Goal: Task Accomplishment & Management: Use online tool/utility

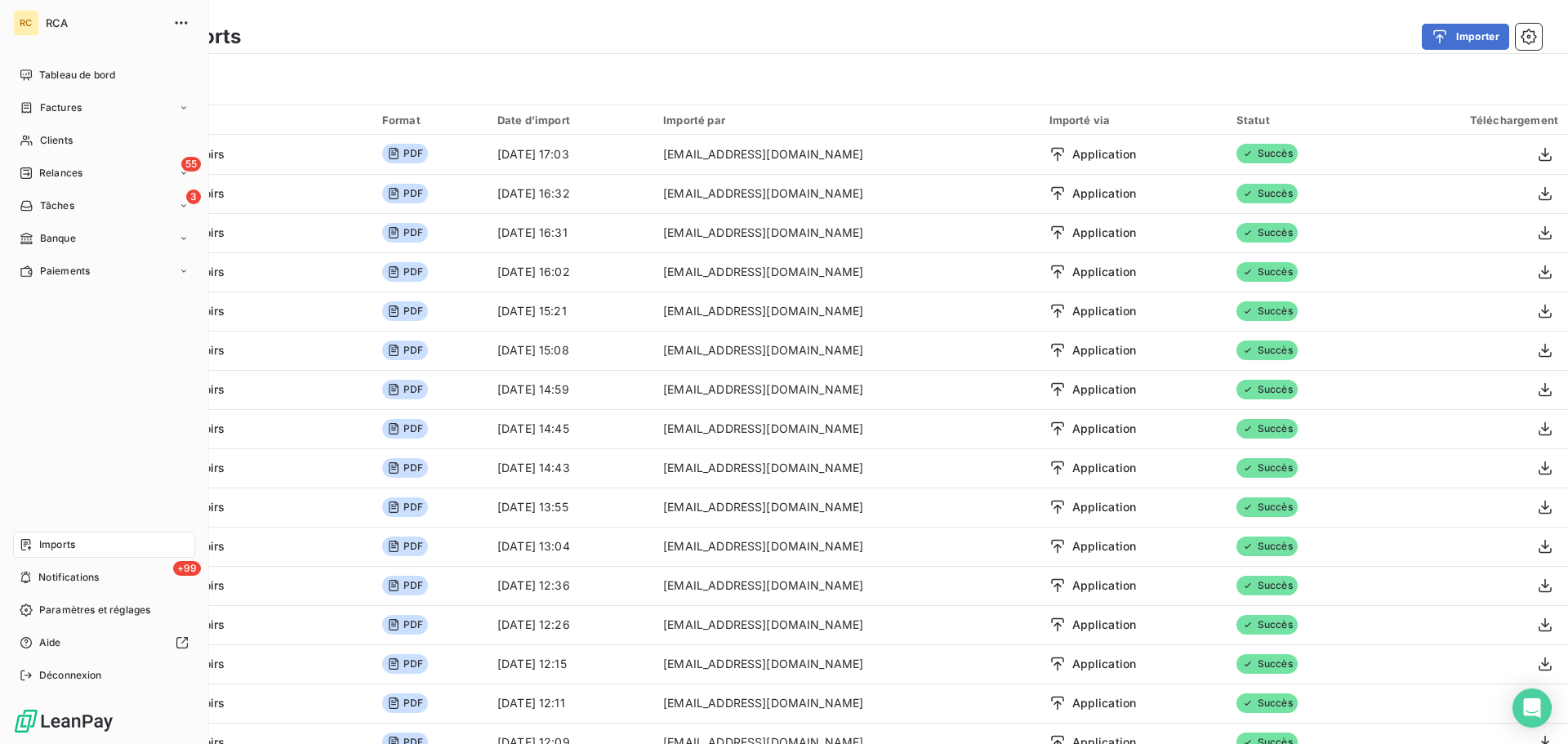
click at [48, 546] on span "Imports" at bounding box center [57, 545] width 36 height 14
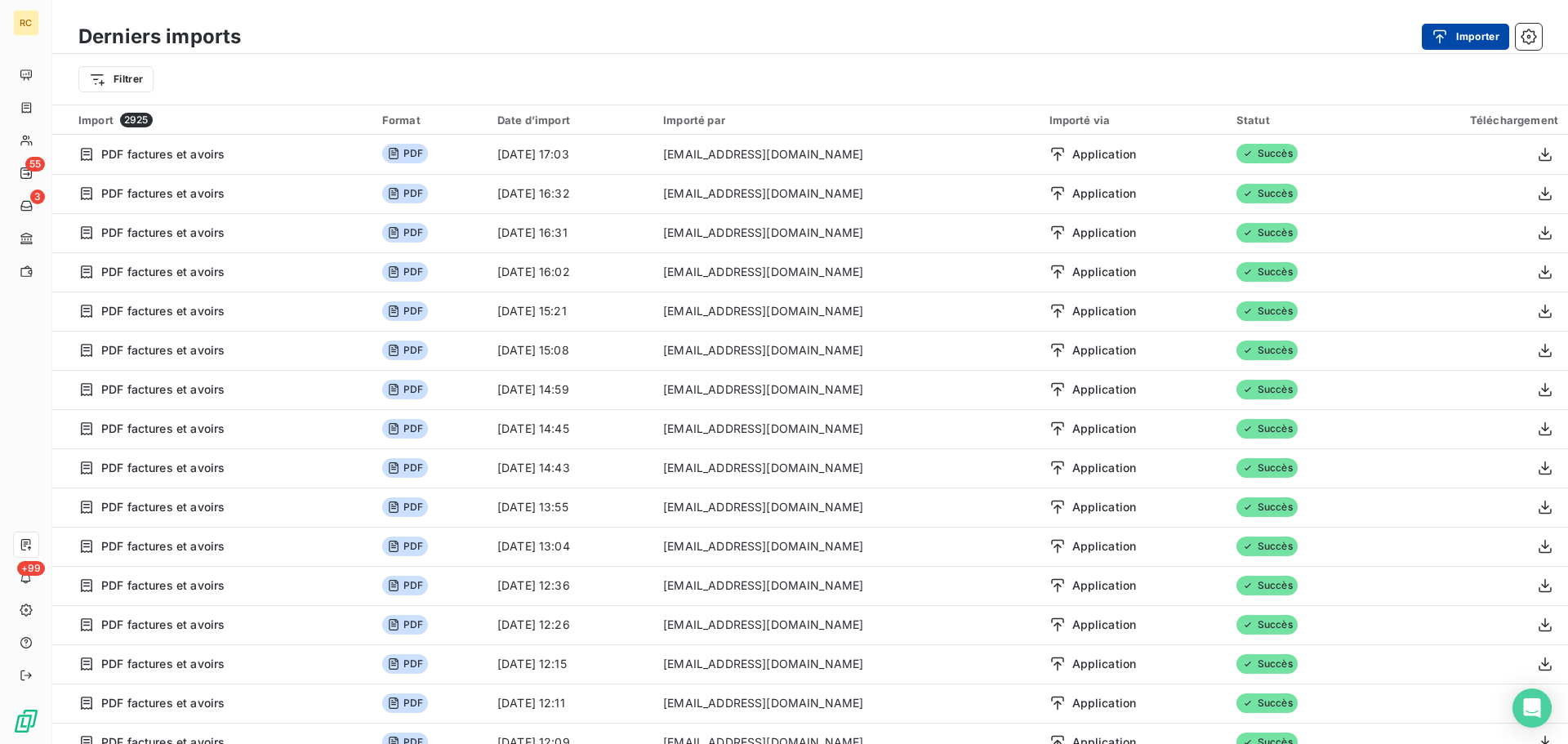
click at [1446, 38] on icon "button" at bounding box center [1440, 37] width 16 height 16
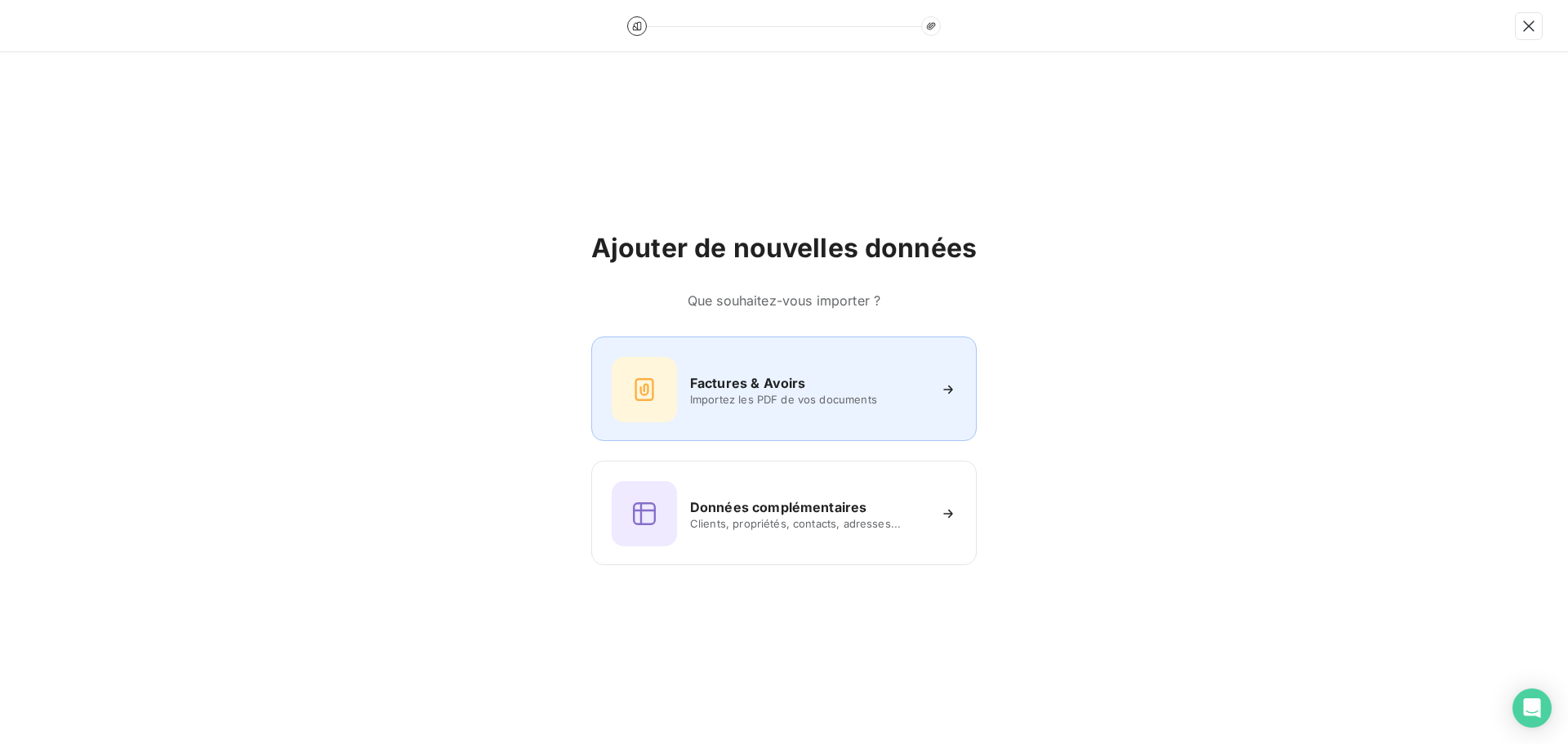
click at [800, 404] on span "Importez les PDF de vos documents" at bounding box center [808, 400] width 237 height 13
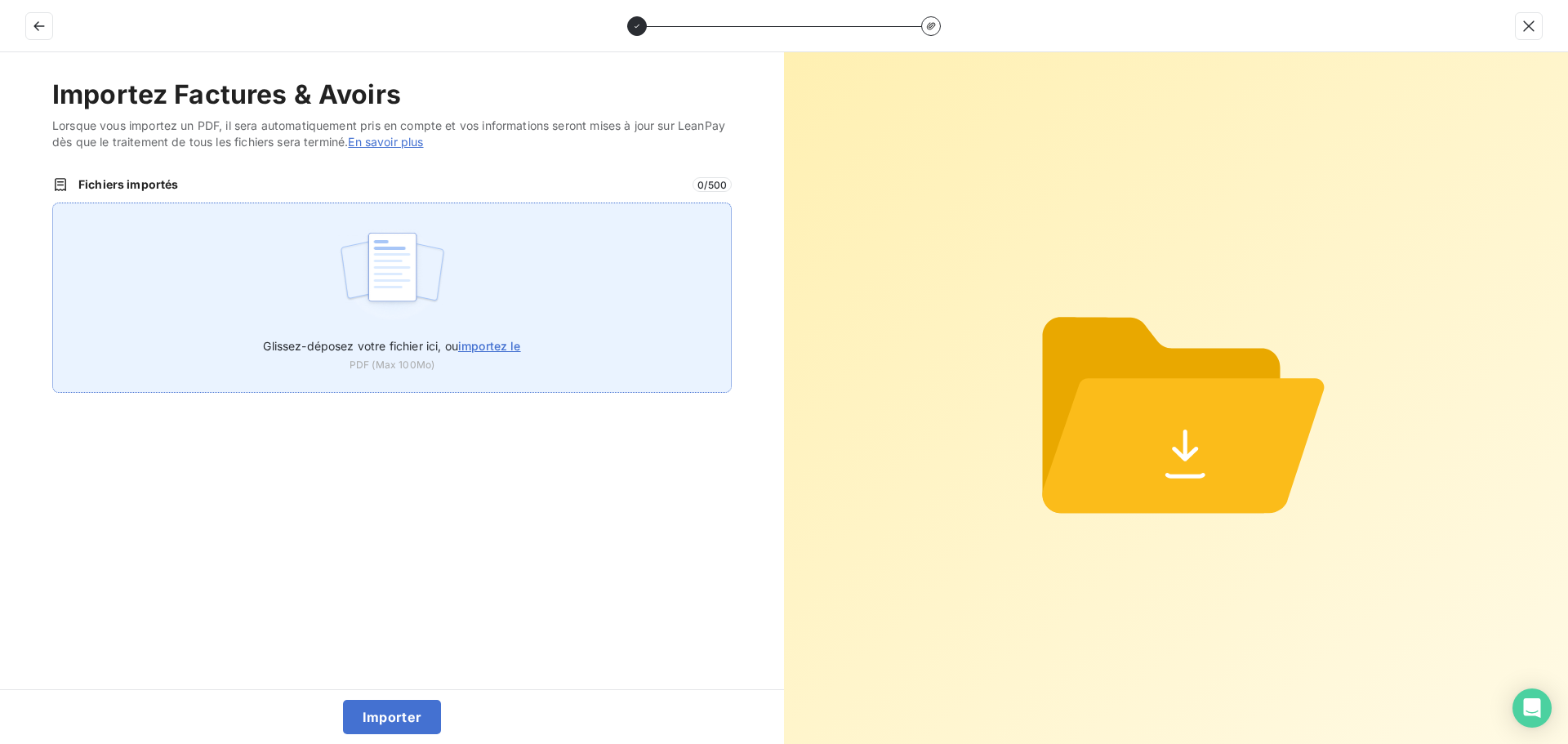
click at [275, 294] on div "Glissez-déposez votre fichier ici, ou importez le PDF (Max 100Mo)" at bounding box center [392, 297] width 680 height 191
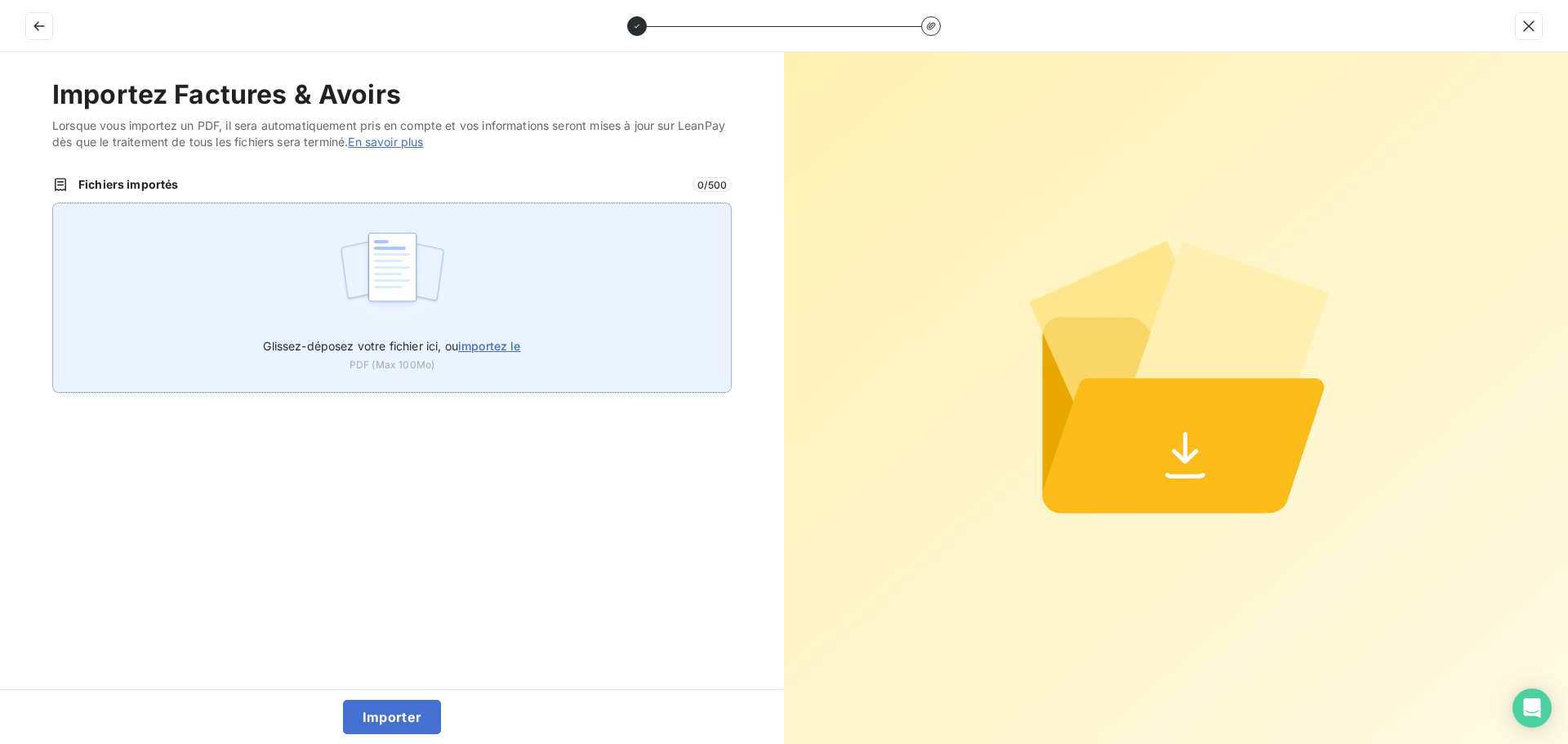
type input "C:\fakepath\FC38507.pdf"
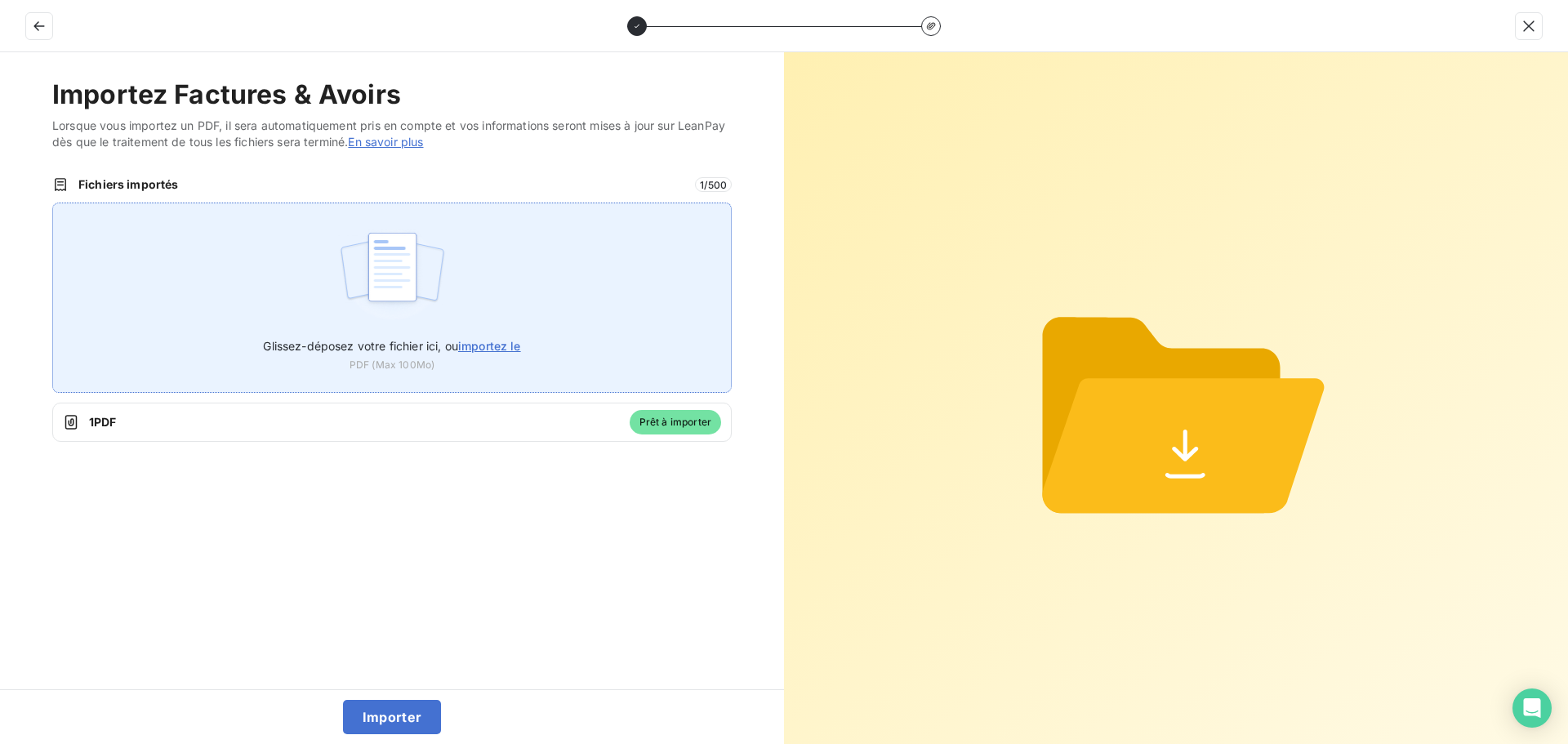
click at [398, 284] on img at bounding box center [392, 276] width 108 height 105
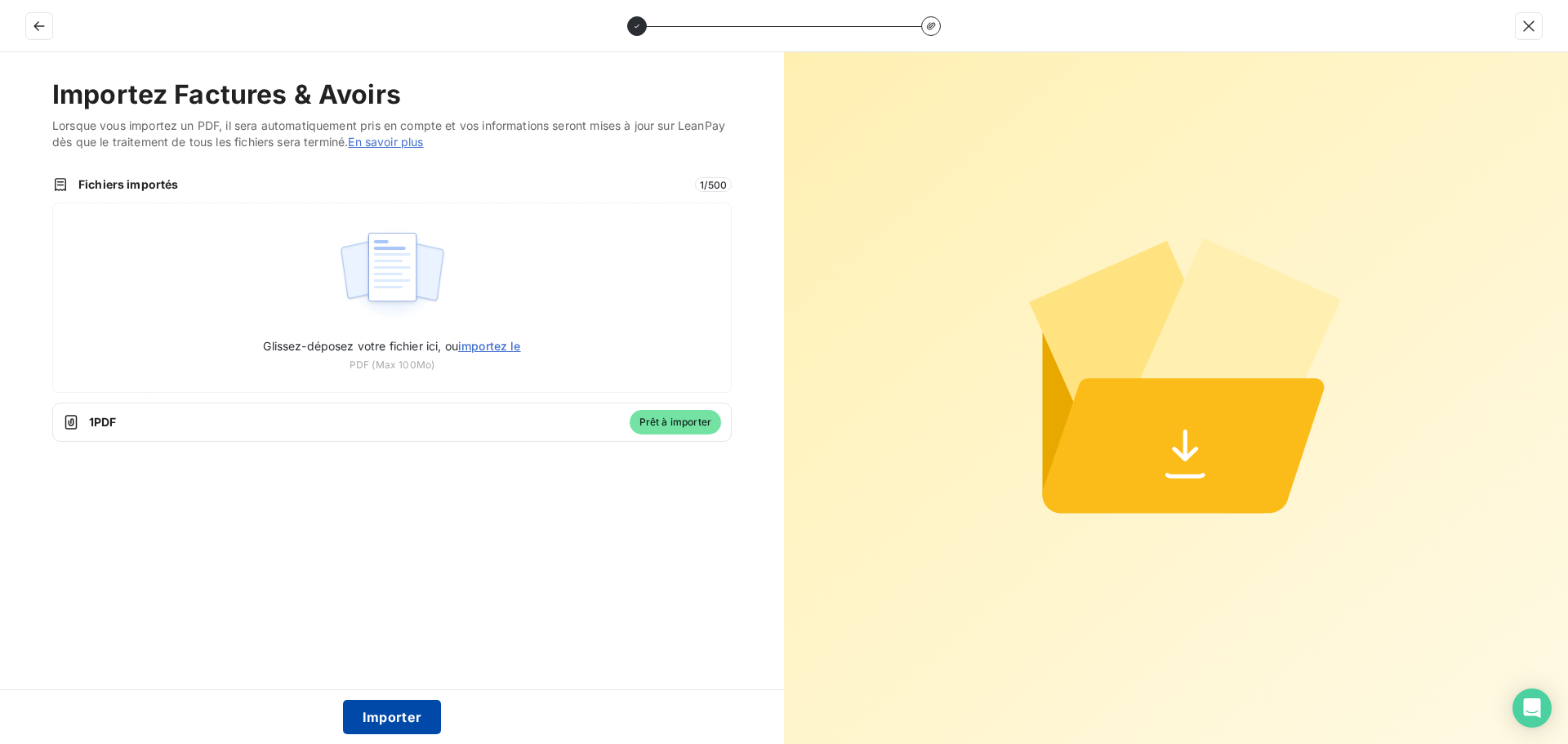
click at [367, 715] on button "Importer" at bounding box center [391, 717] width 99 height 34
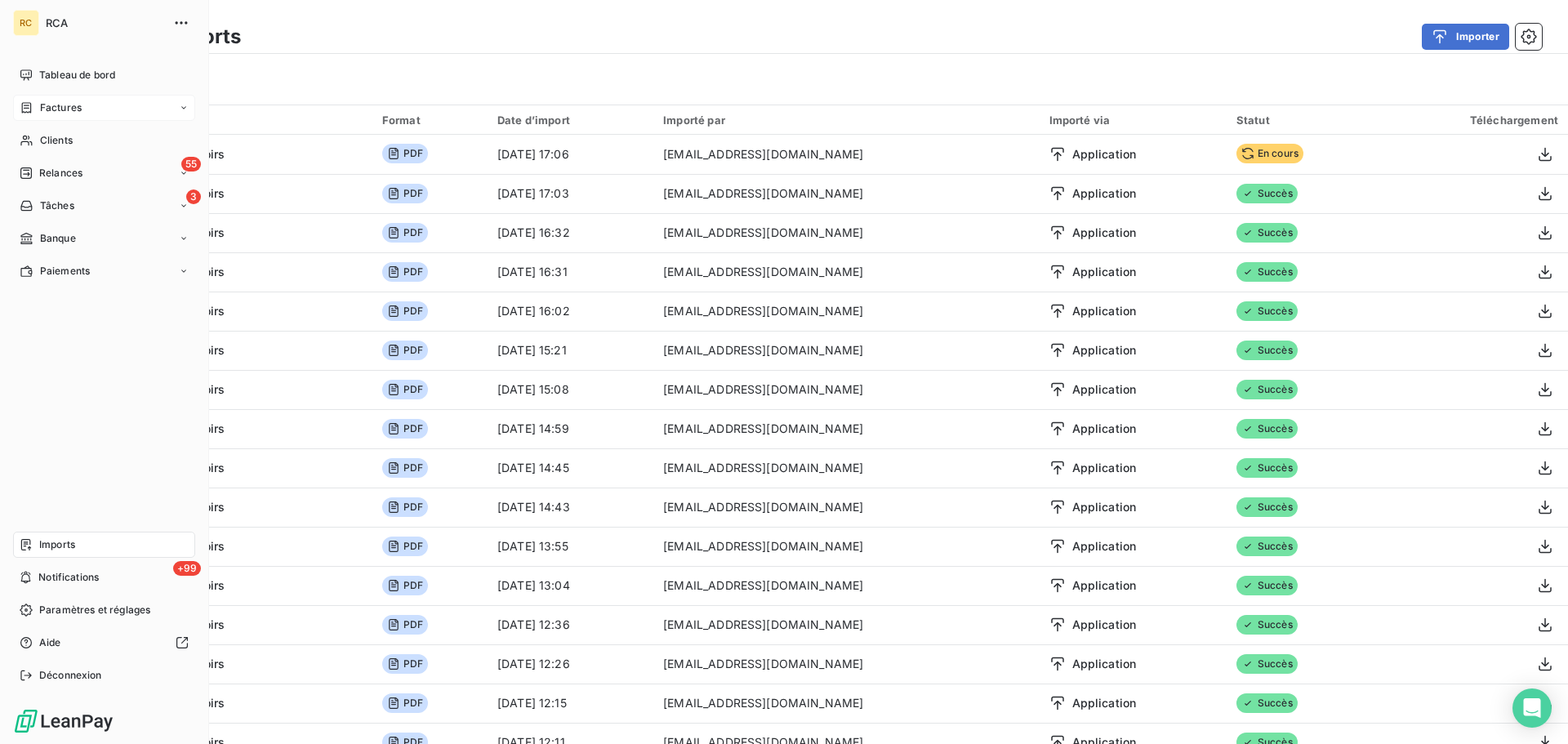
click at [38, 114] on div "Factures" at bounding box center [51, 108] width 62 height 14
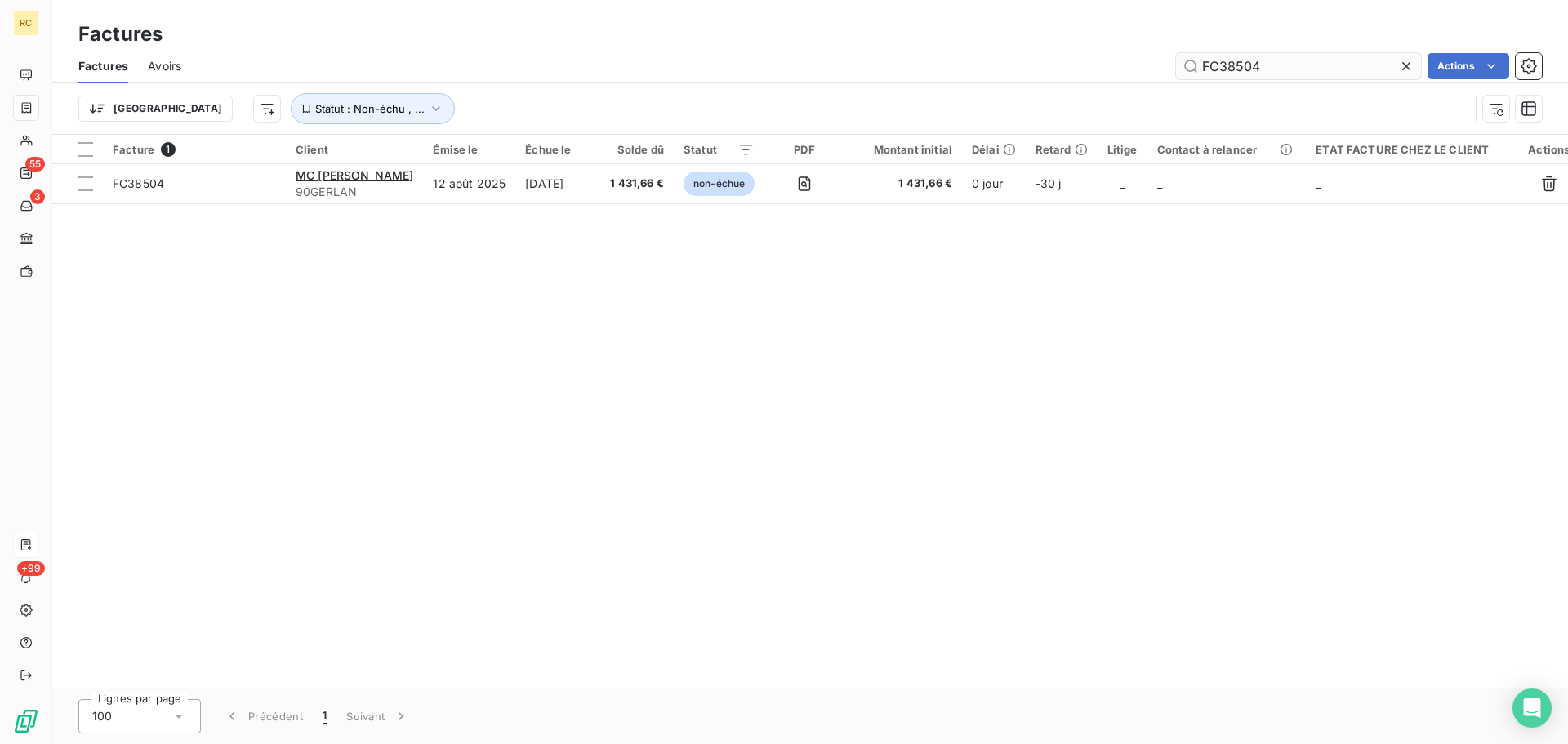
click at [1274, 72] on input "FC38504" at bounding box center [1298, 66] width 245 height 26
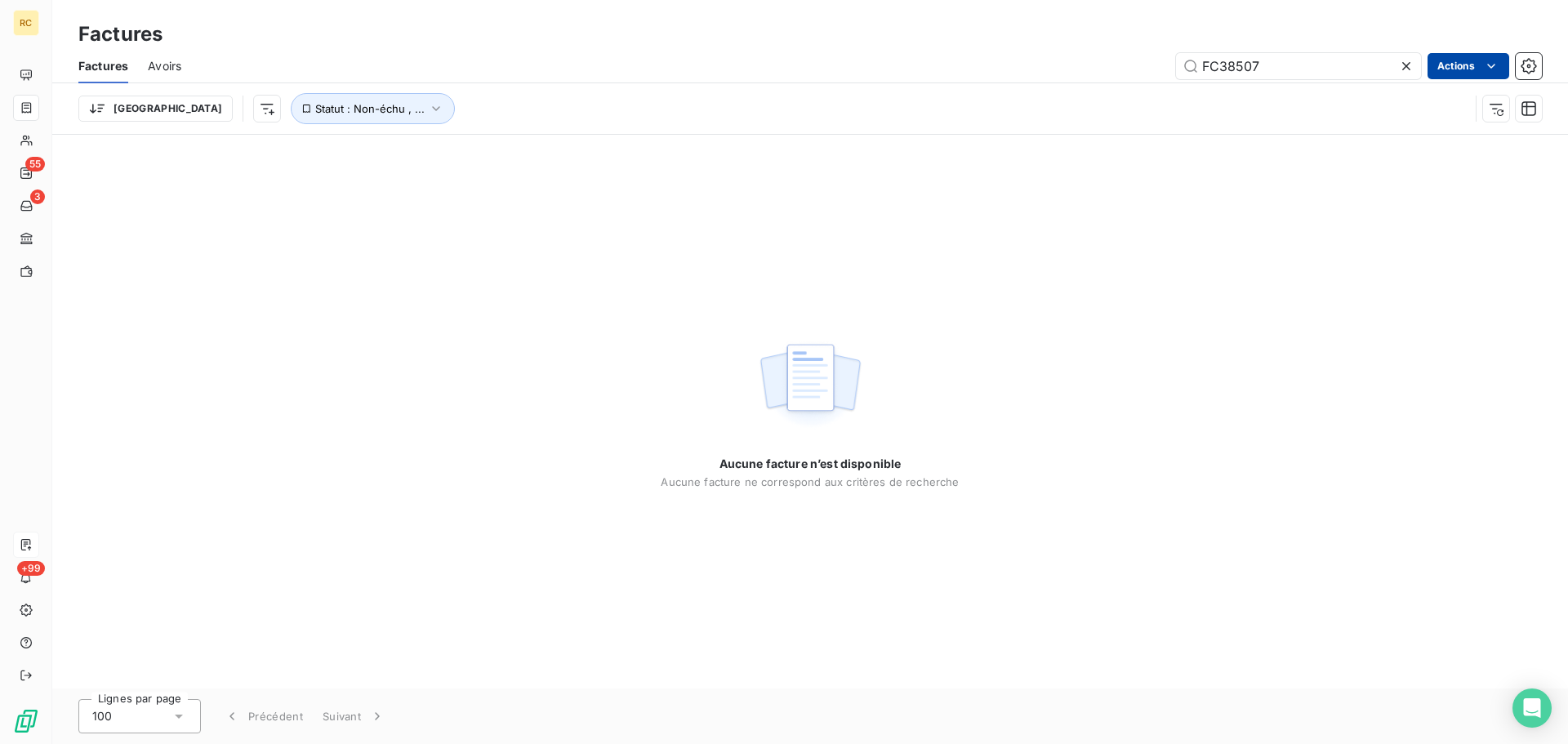
type input "FC38507"
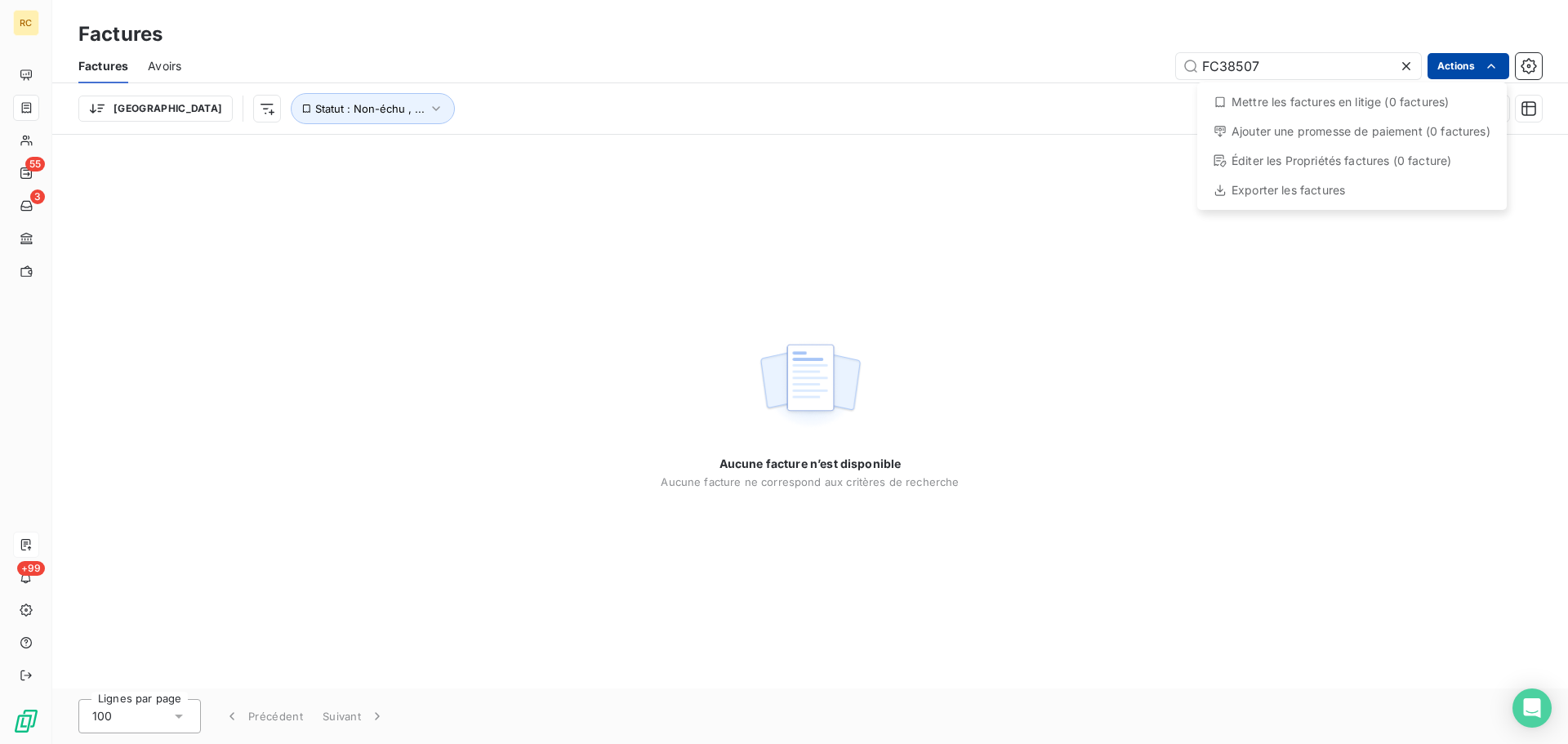
click at [1456, 64] on html "RC 55 3 +99 Factures Factures Avoirs FC38507 Actions Mettre les factures en lit…" at bounding box center [784, 372] width 1568 height 744
click at [1315, 62] on html "RC 55 3 +99 Factures Factures Avoirs FC38507 Actions Mettre les factures en lit…" at bounding box center [784, 372] width 1568 height 744
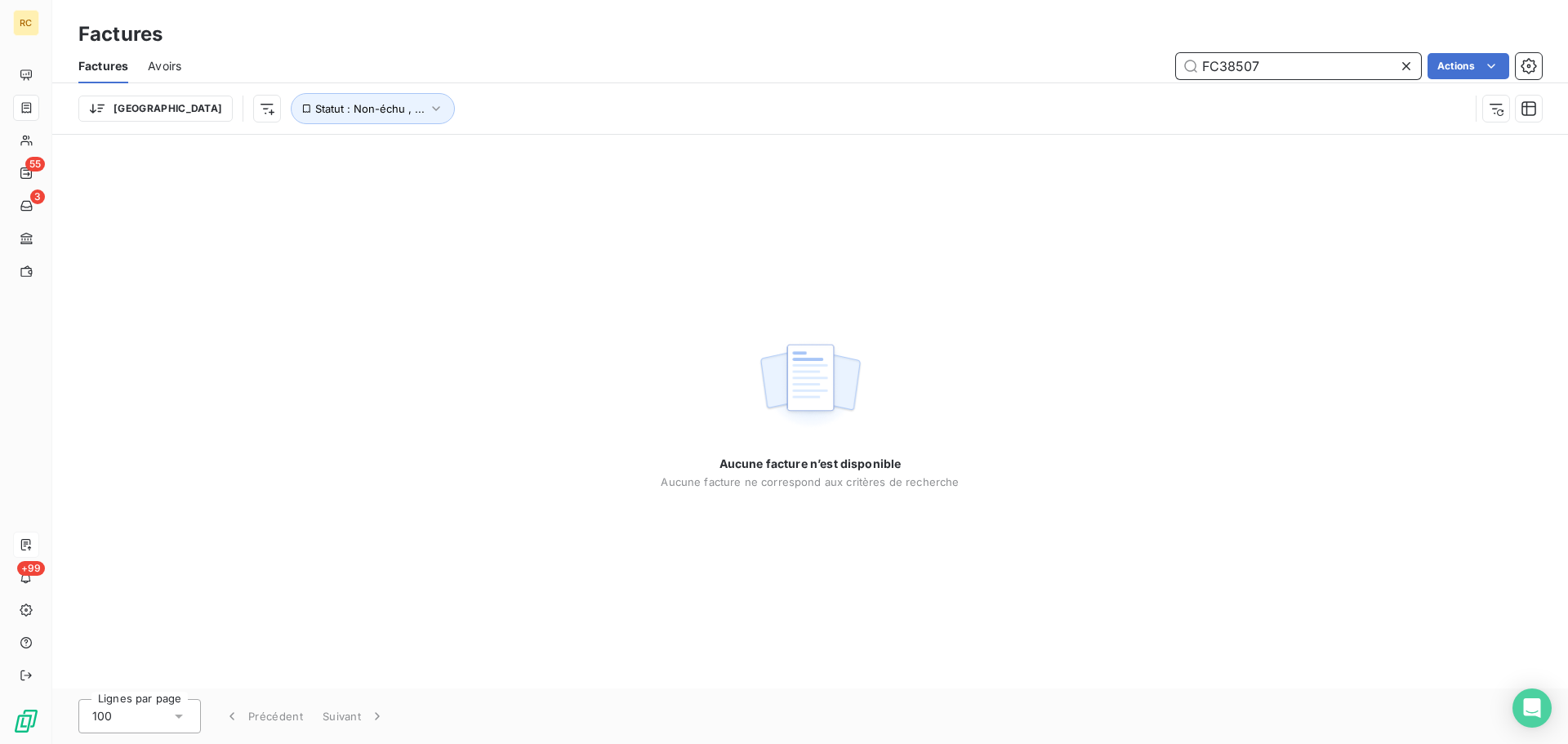
click at [1315, 62] on input "FC38507" at bounding box center [1298, 66] width 245 height 26
click at [1282, 58] on input "FC38507" at bounding box center [1298, 66] width 245 height 26
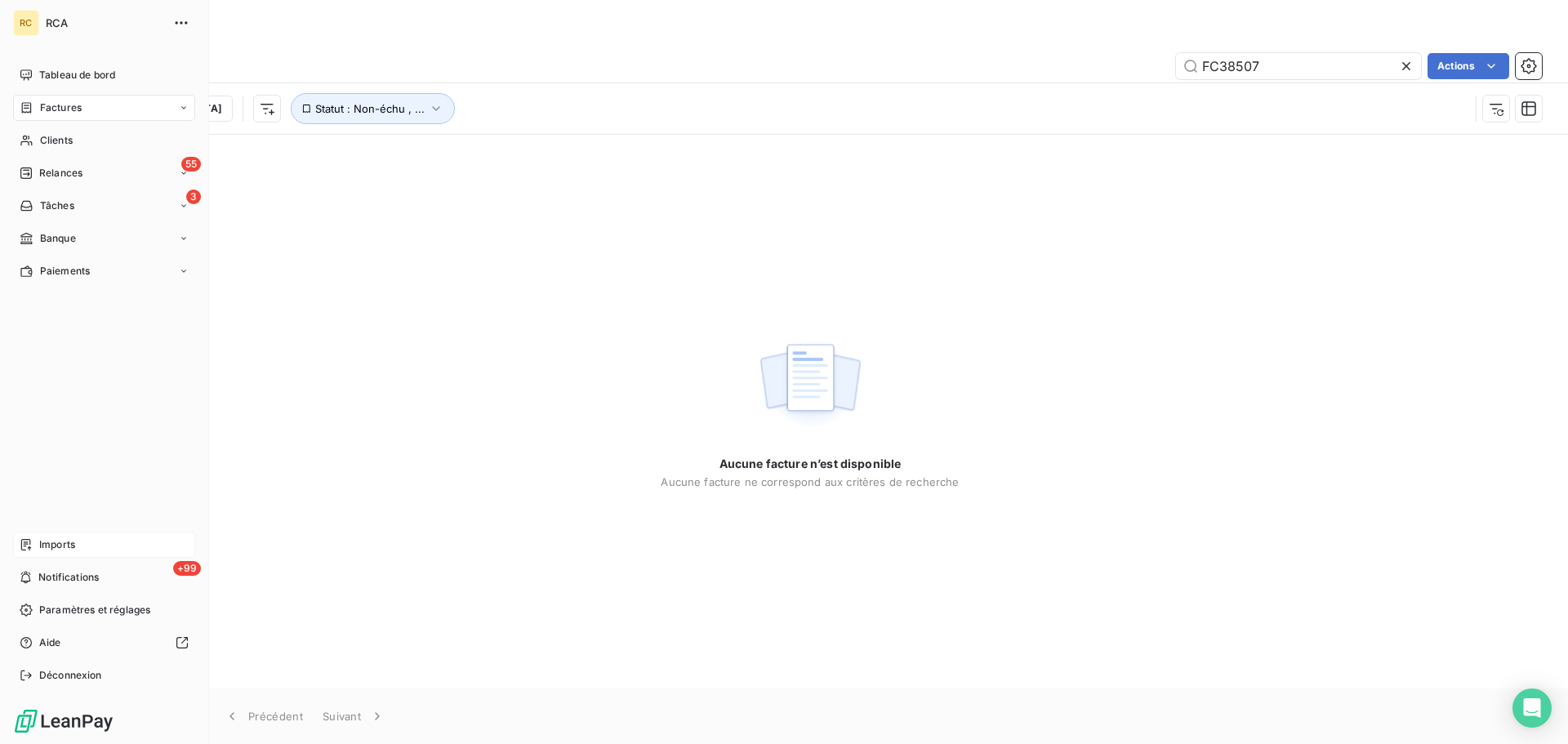
click at [56, 544] on span "Imports" at bounding box center [57, 545] width 36 height 14
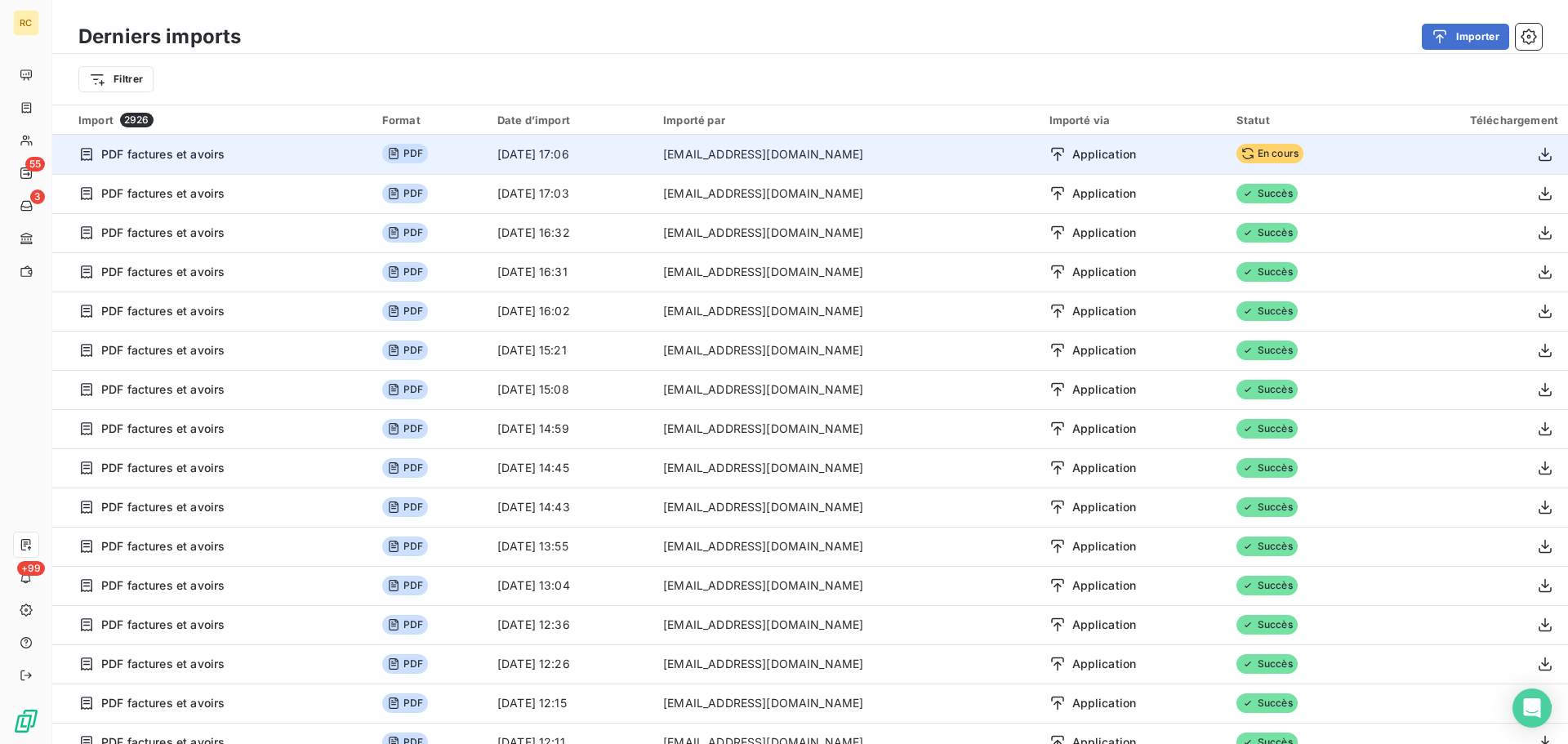
click at [1271, 149] on span "En cours" at bounding box center [1270, 154] width 67 height 20
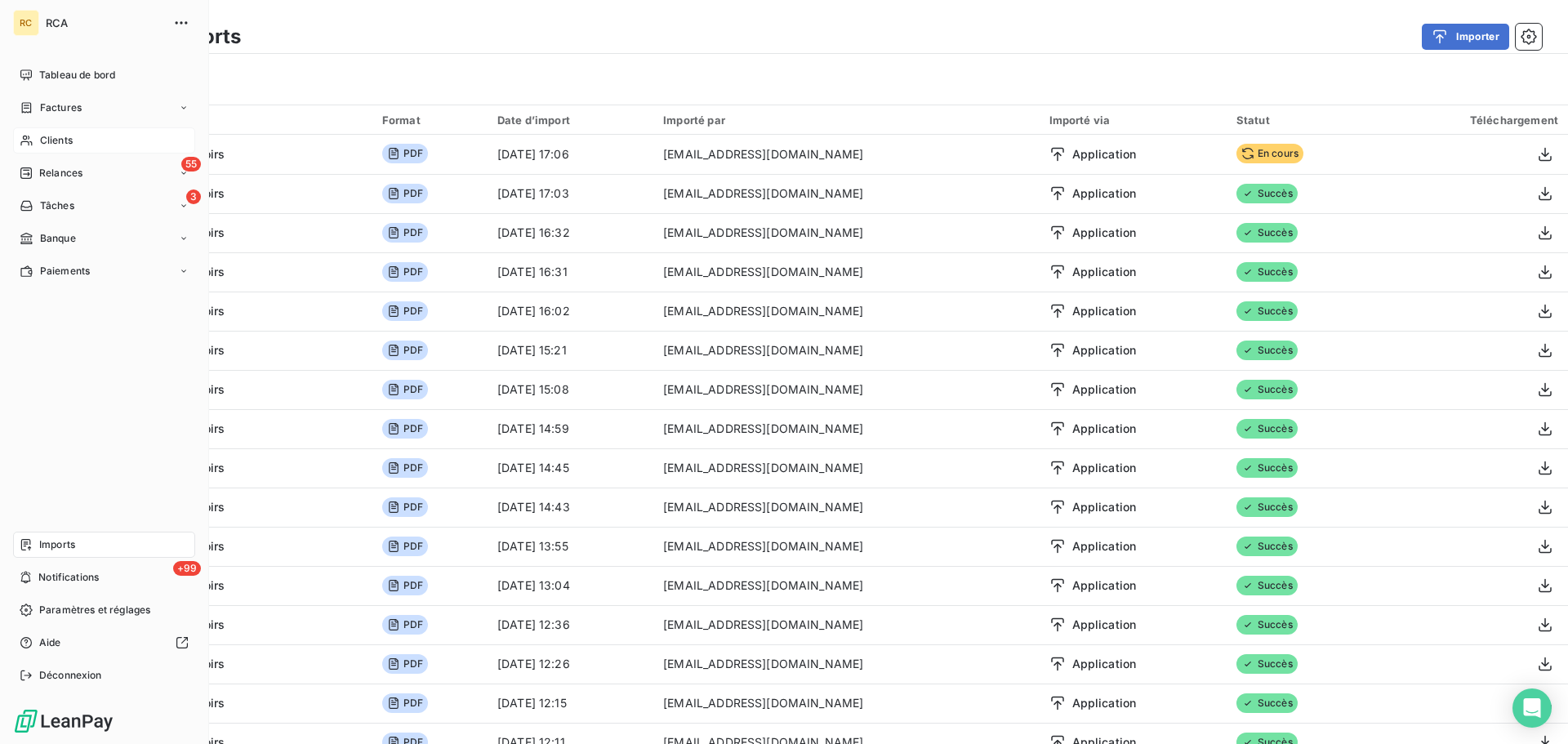
click at [40, 137] on span "Clients" at bounding box center [56, 140] width 33 height 14
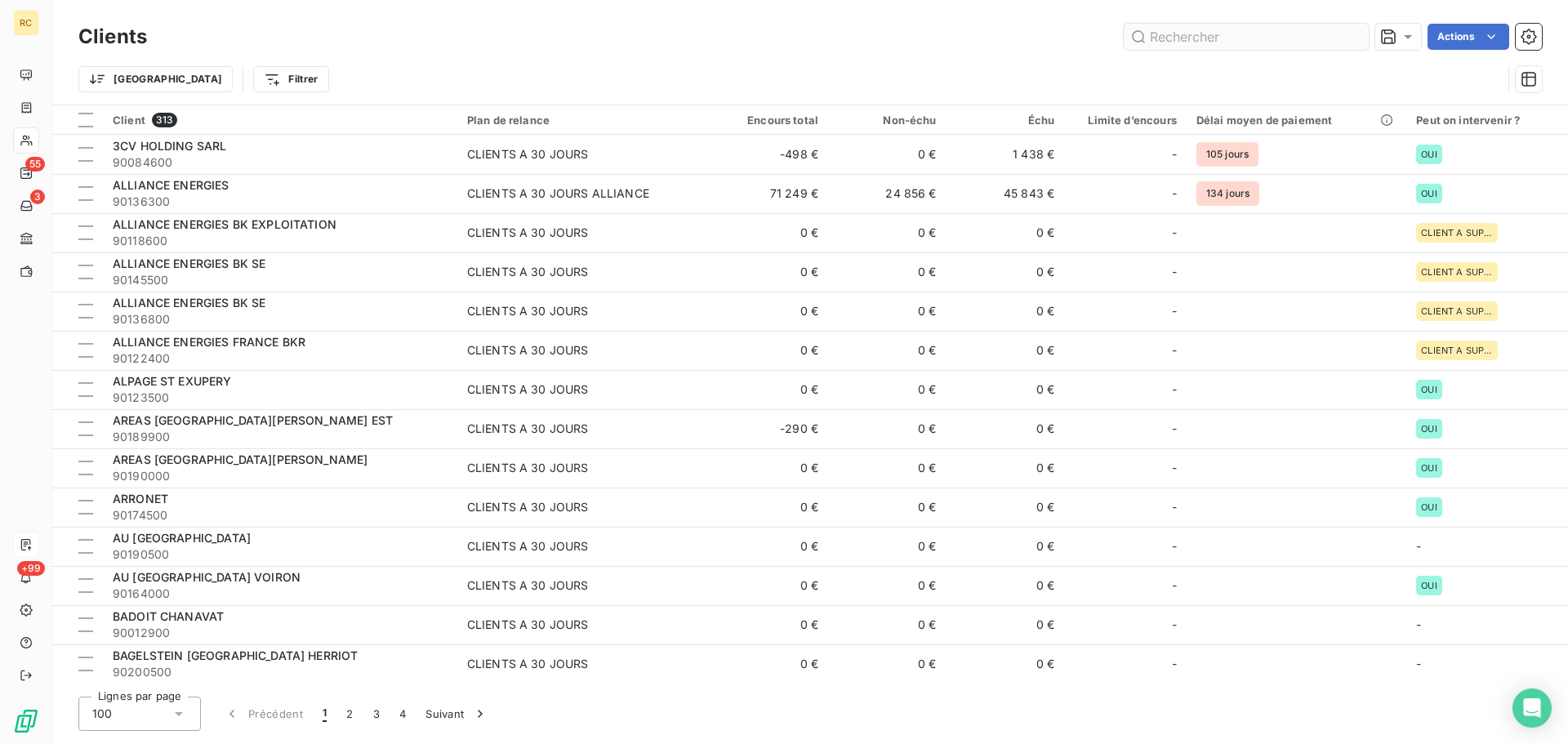
click at [1232, 34] on input "text" at bounding box center [1245, 36] width 245 height 26
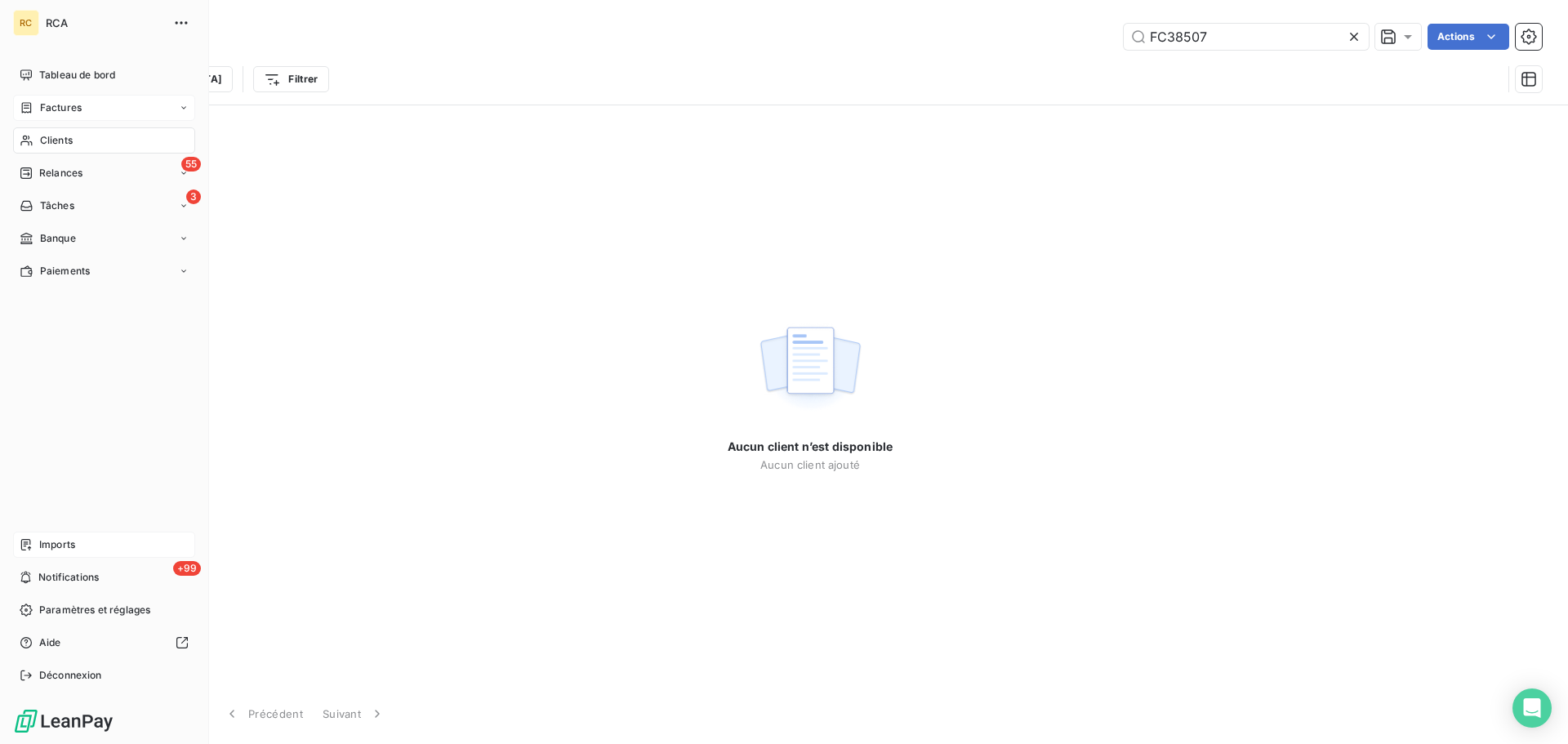
type input "FC38507"
click at [55, 107] on span "Factures" at bounding box center [61, 108] width 42 height 14
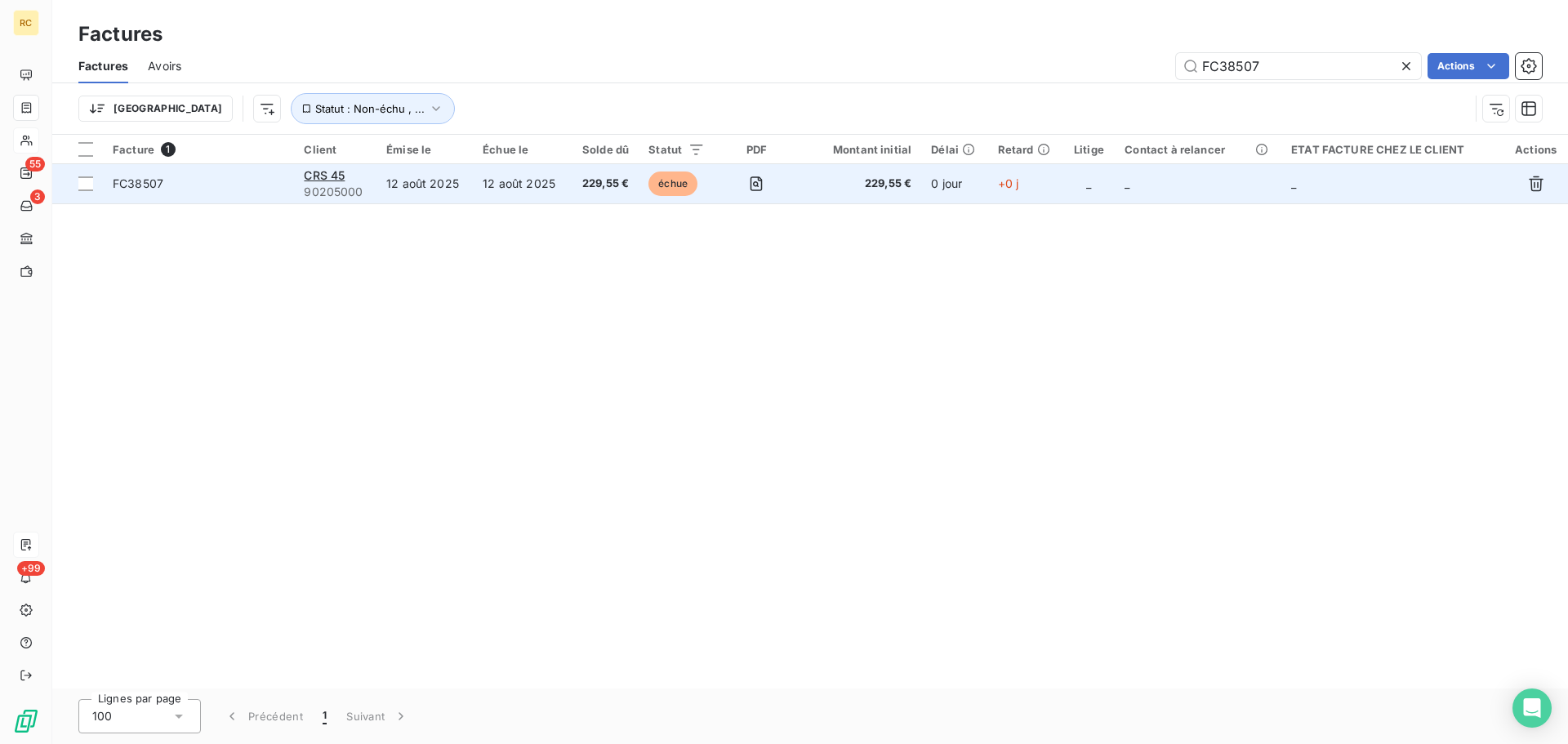
click at [154, 183] on span "FC38507" at bounding box center [138, 183] width 51 height 14
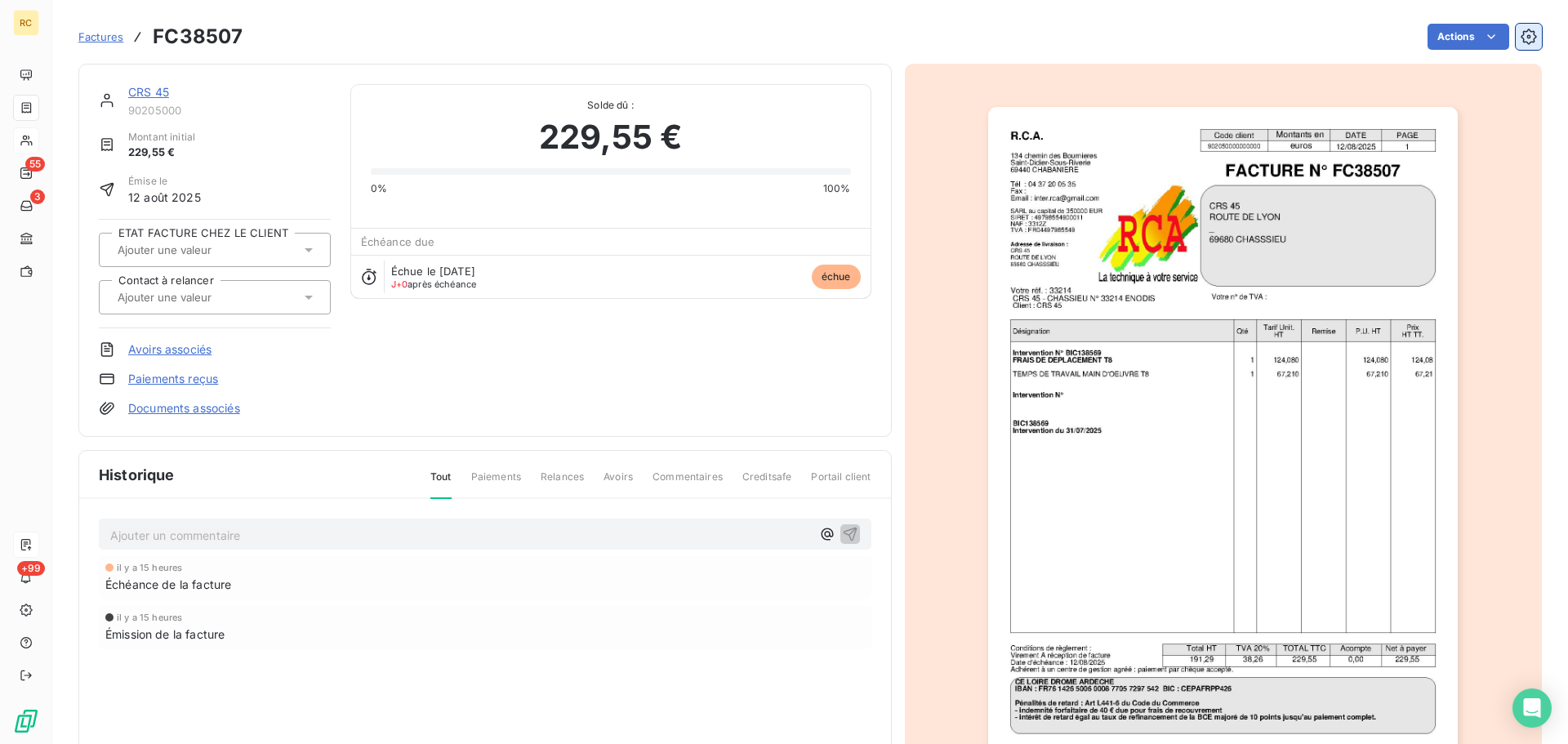
click at [1521, 38] on icon "button" at bounding box center [1527, 36] width 15 height 15
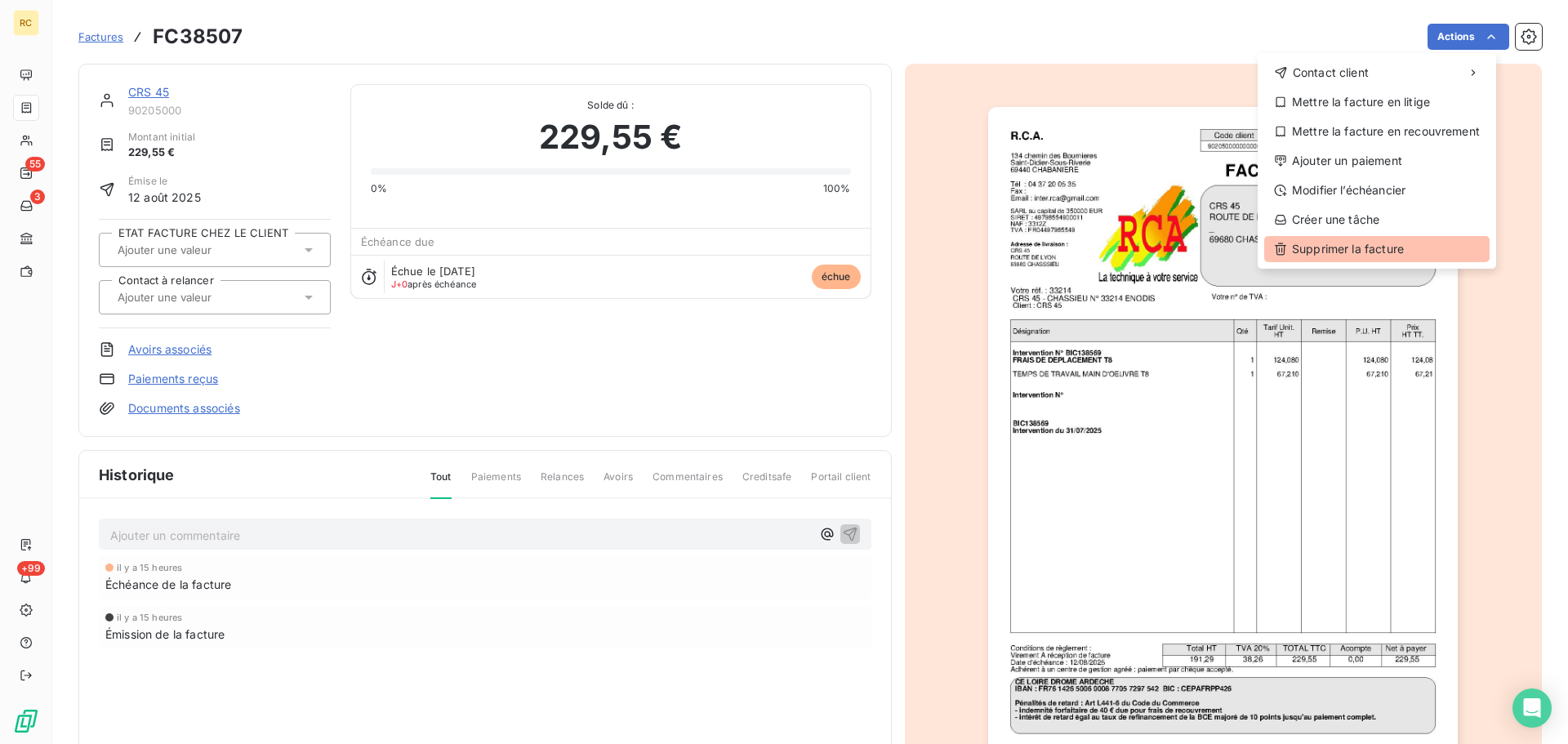
click at [1336, 249] on div "Supprimer la facture" at bounding box center [1376, 249] width 225 height 26
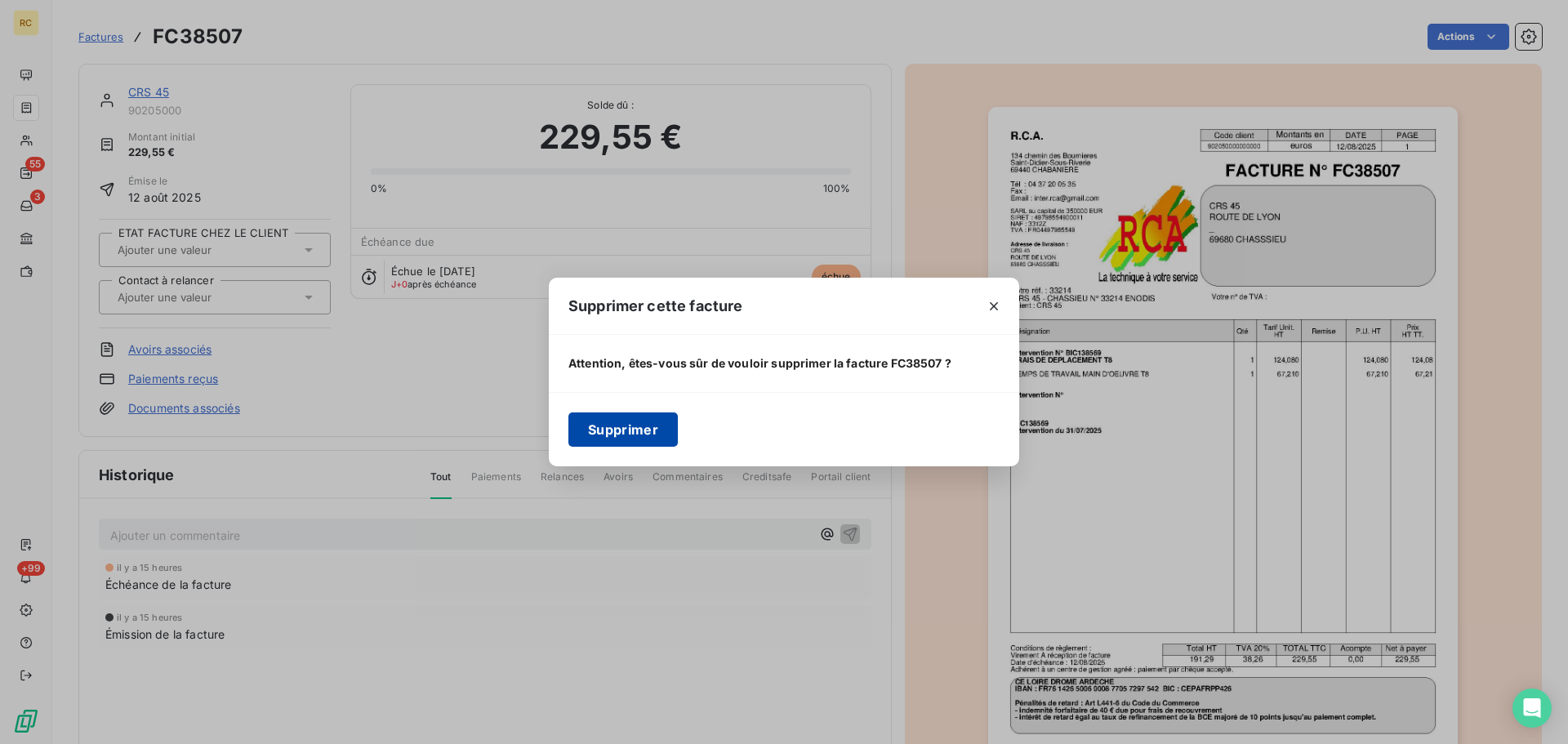
click at [637, 429] on button "Supprimer" at bounding box center [623, 429] width 109 height 34
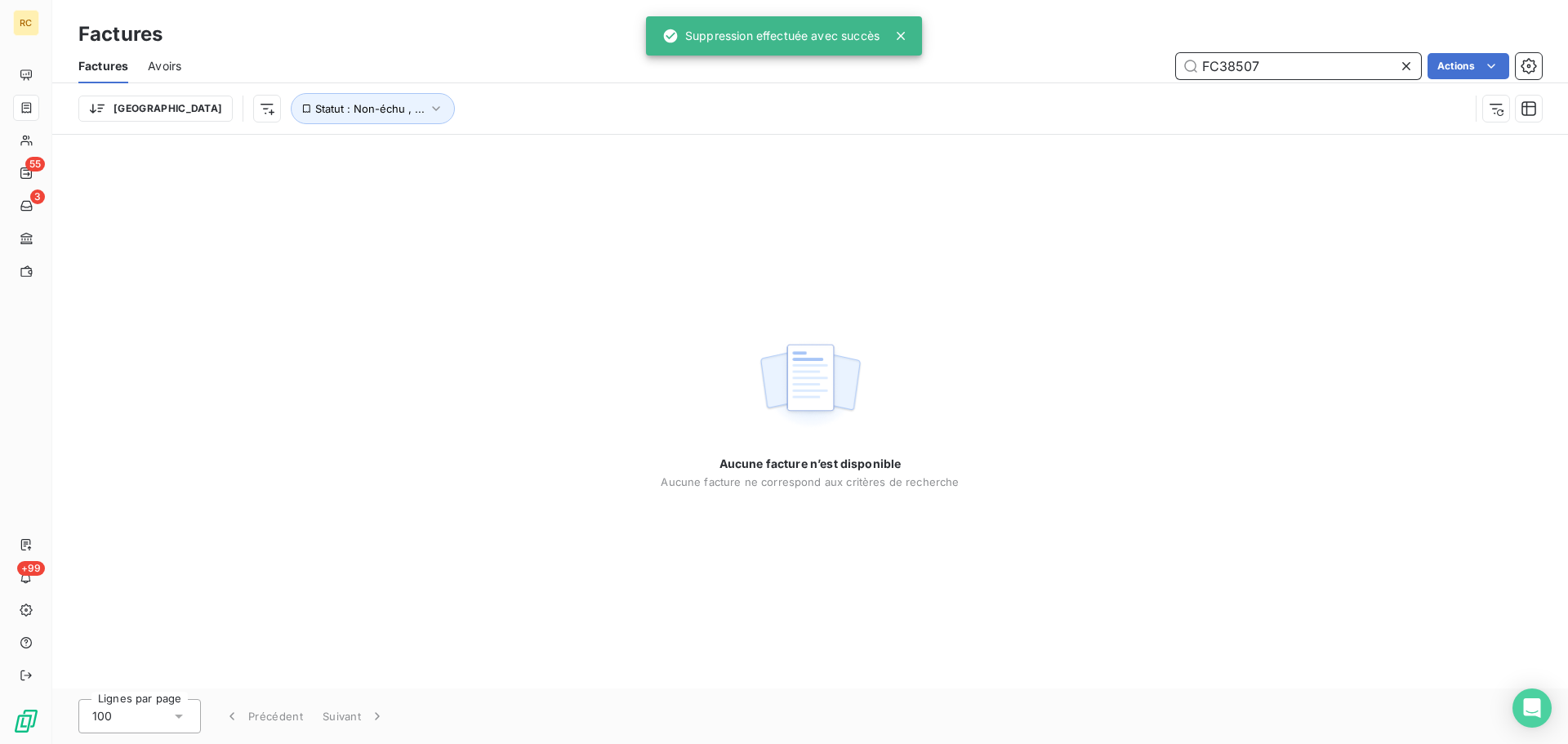
click at [1302, 63] on input "FC38507" at bounding box center [1298, 66] width 245 height 26
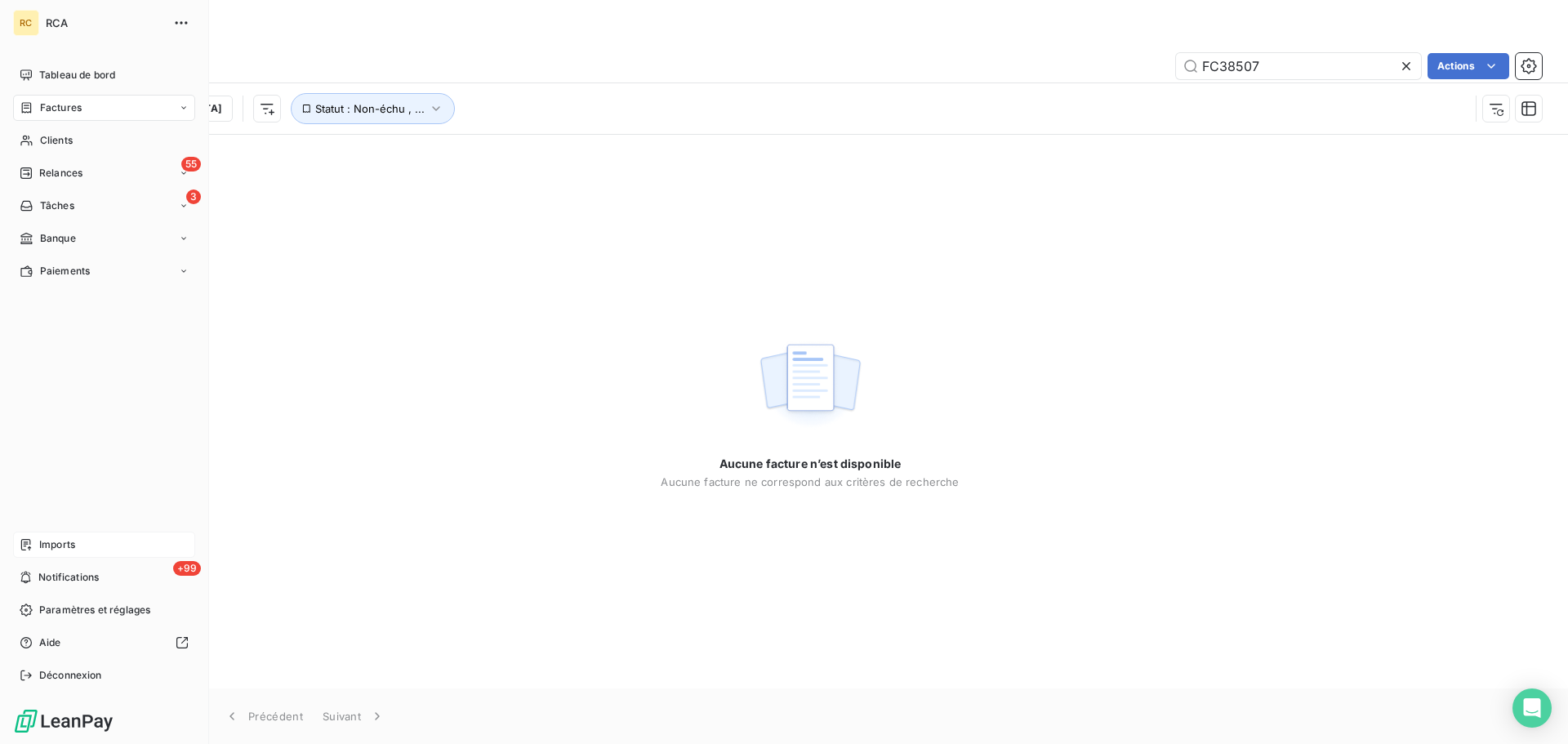
click at [29, 541] on icon at bounding box center [26, 544] width 13 height 13
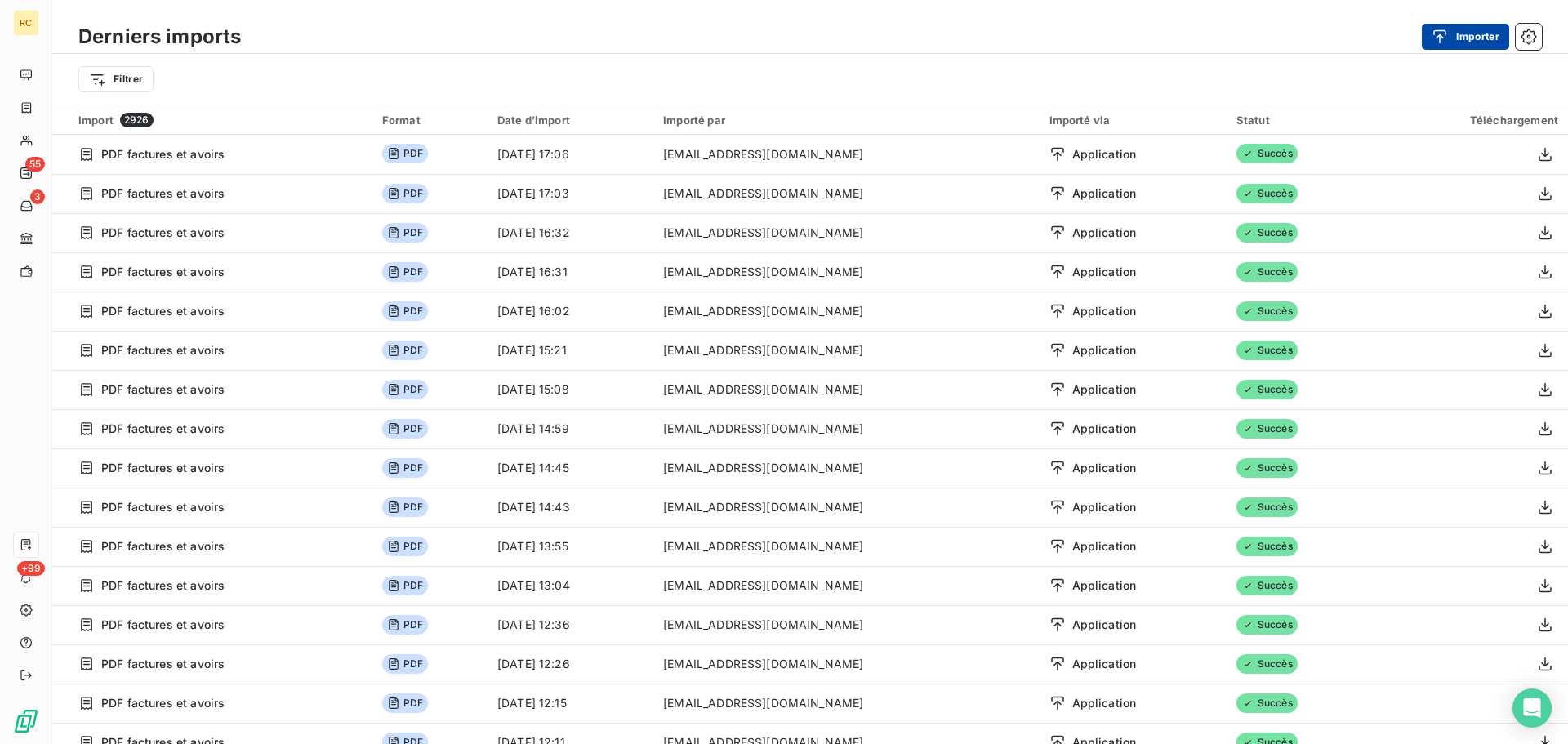
click at [1453, 29] on div "button" at bounding box center [1443, 37] width 24 height 16
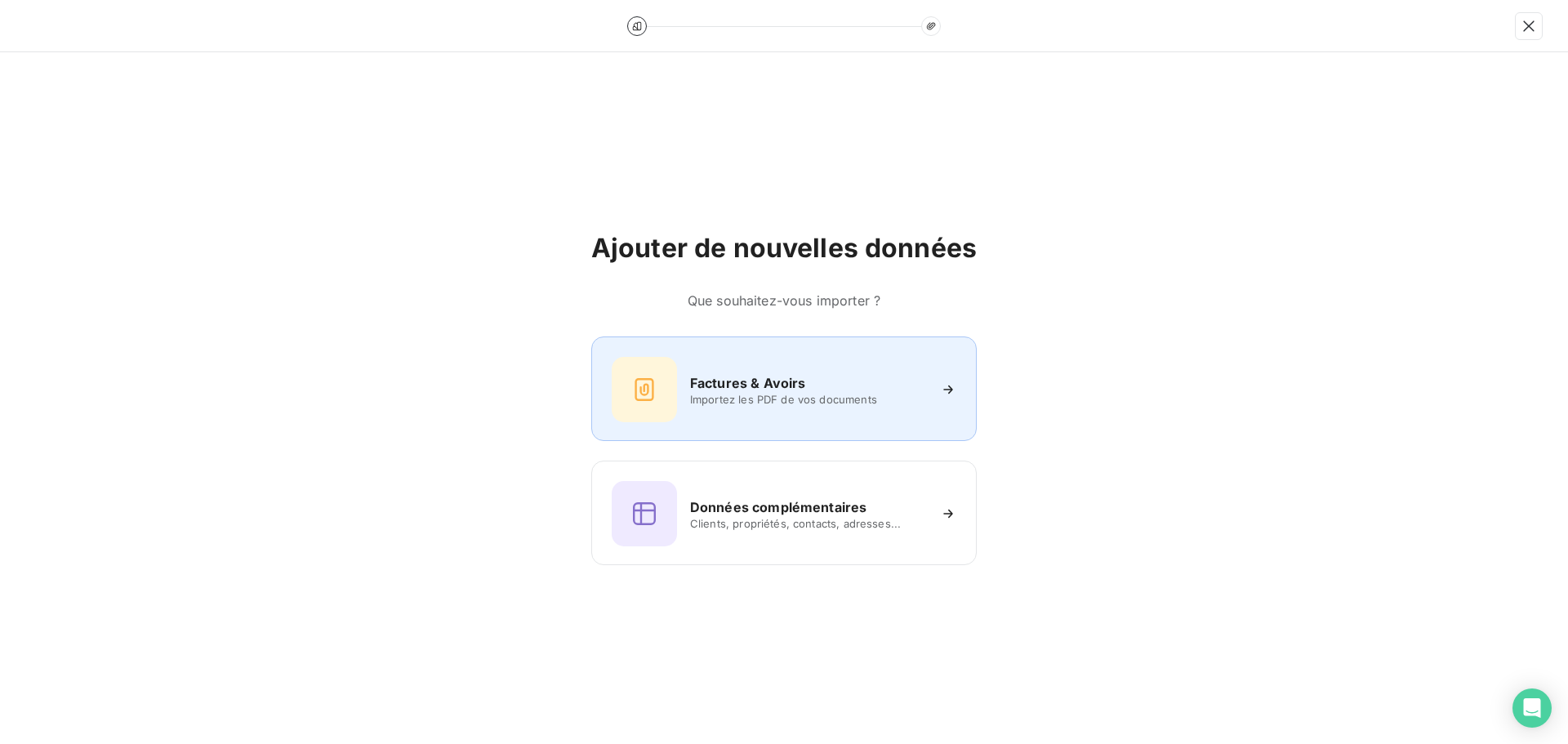
click at [726, 393] on span "Importez les PDF de vos documents" at bounding box center [808, 400] width 237 height 13
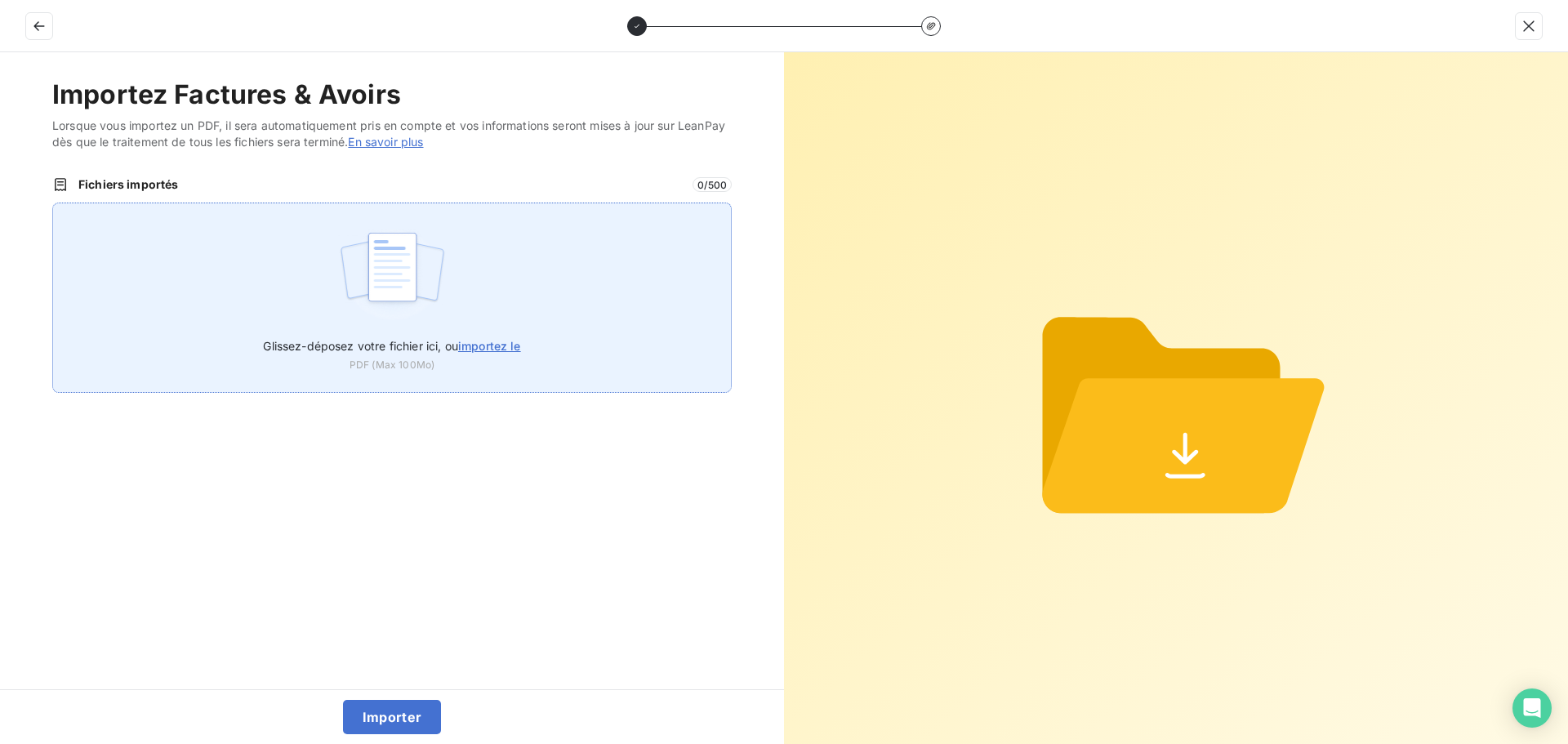
click at [471, 322] on div "Glissez-déposez votre fichier ici, ou importez le PDF (Max 100Mo)" at bounding box center [392, 297] width 680 height 191
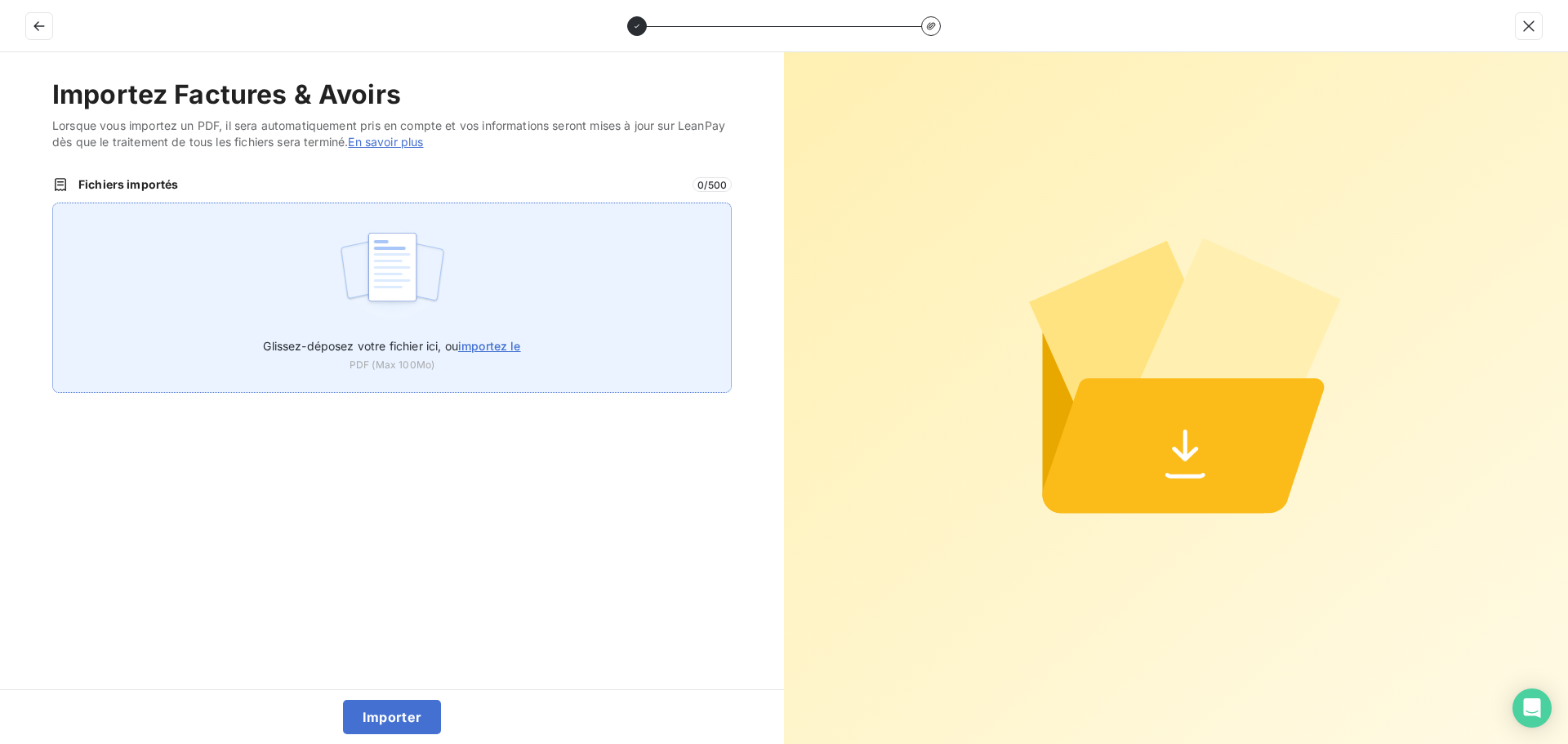
type input "C:\fakepath\FC38507.pdf"
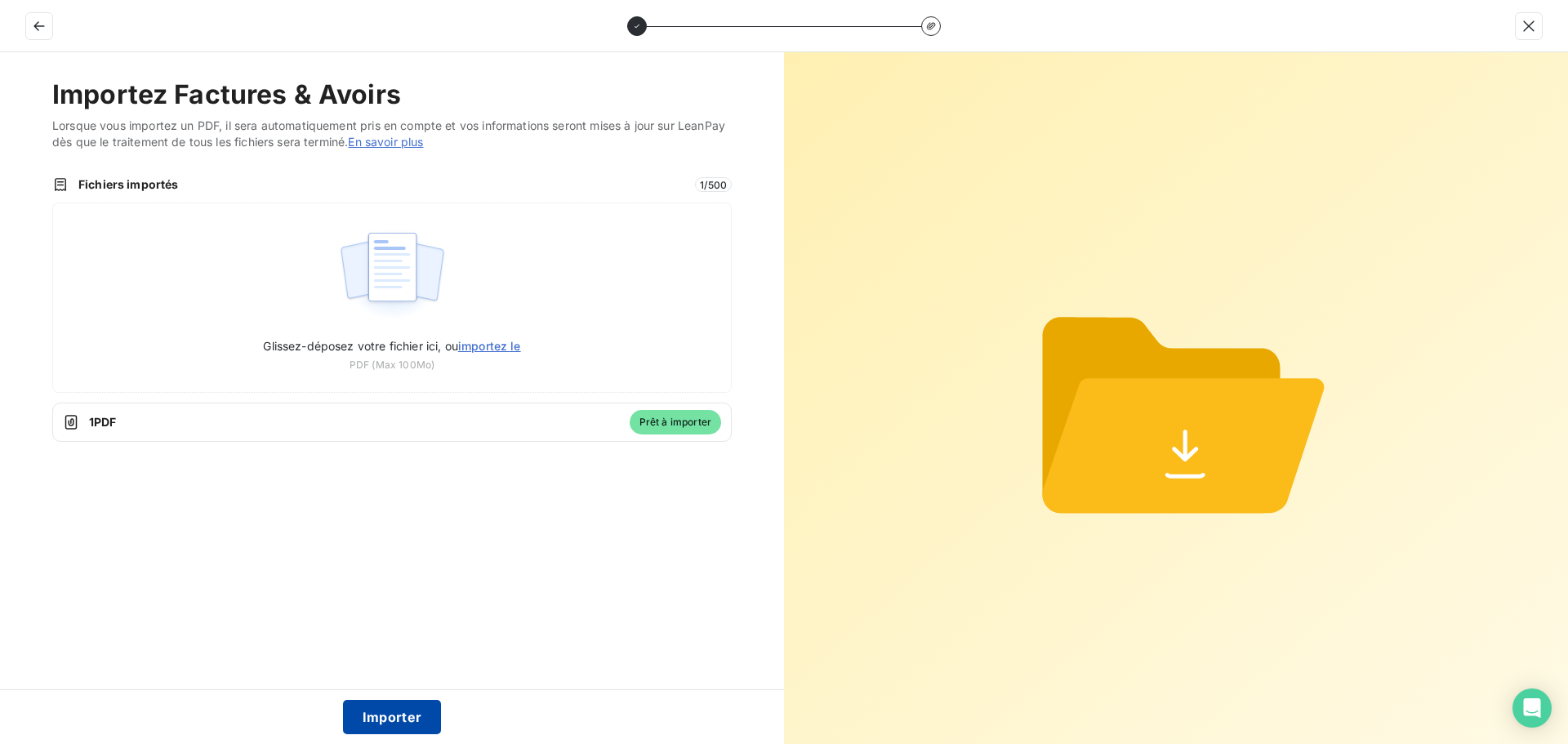
click at [385, 703] on button "Importer" at bounding box center [391, 717] width 99 height 34
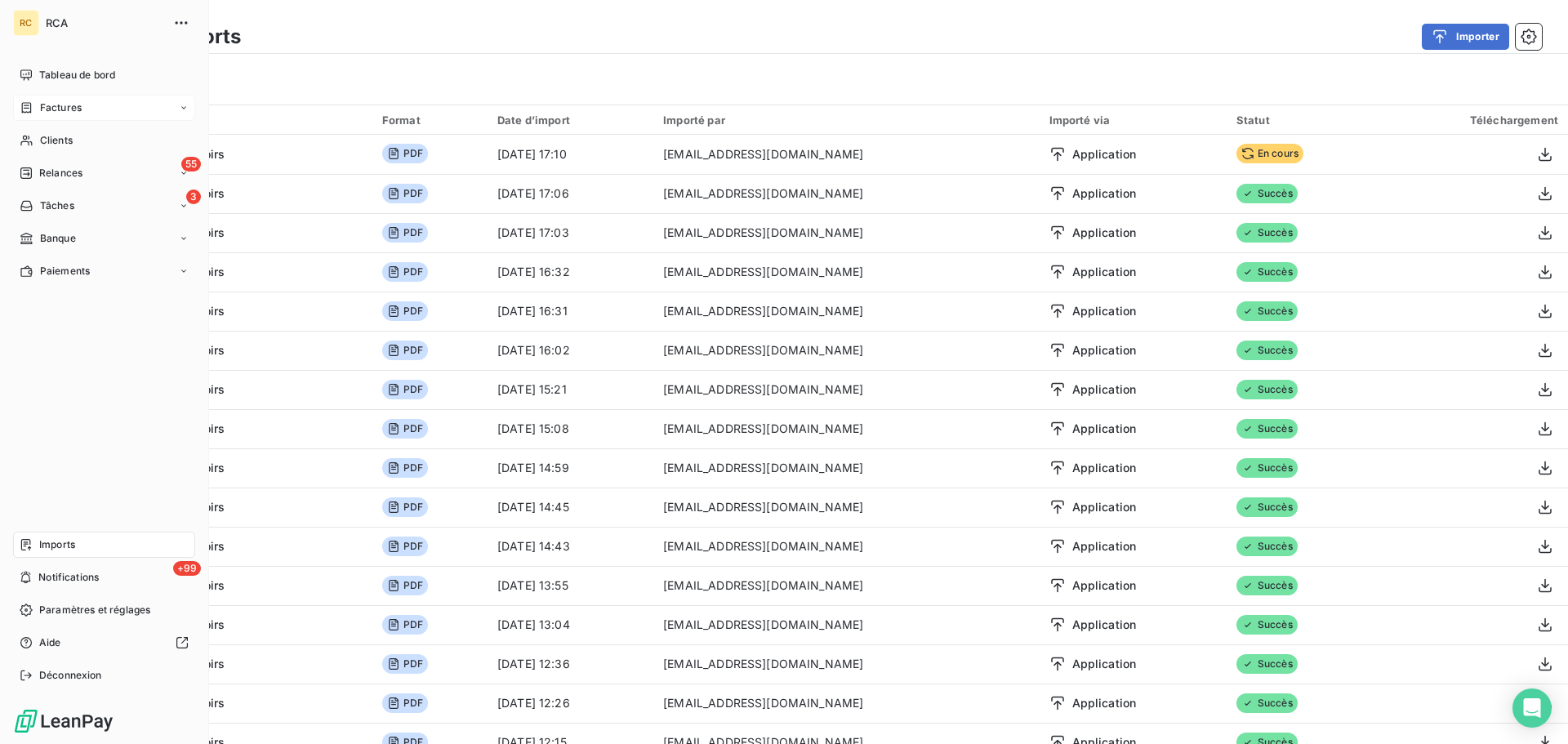
click at [40, 105] on span "Factures" at bounding box center [61, 108] width 42 height 14
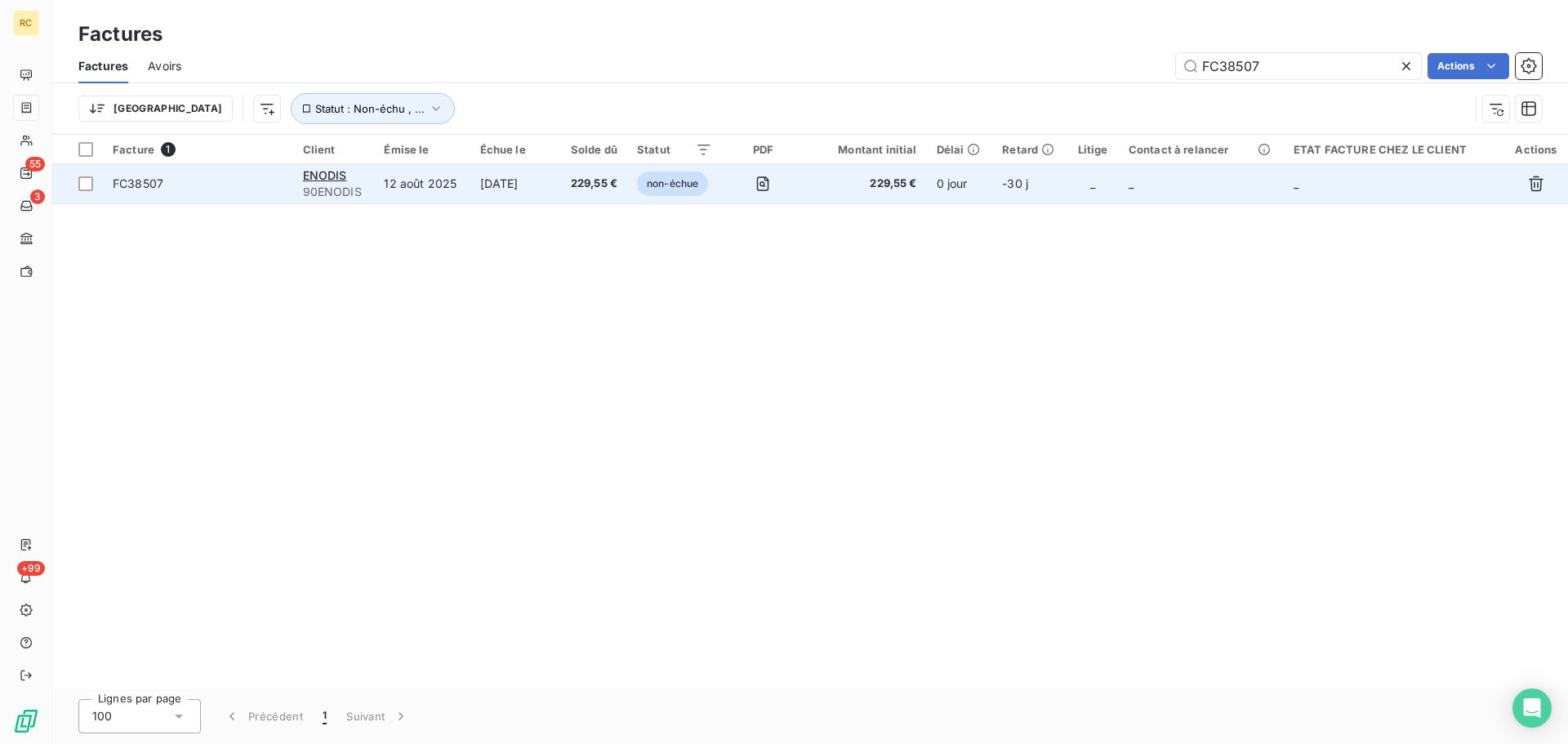
click at [134, 184] on span "FC38507" at bounding box center [138, 183] width 51 height 14
click at [136, 178] on span "FC38507" at bounding box center [138, 183] width 51 height 14
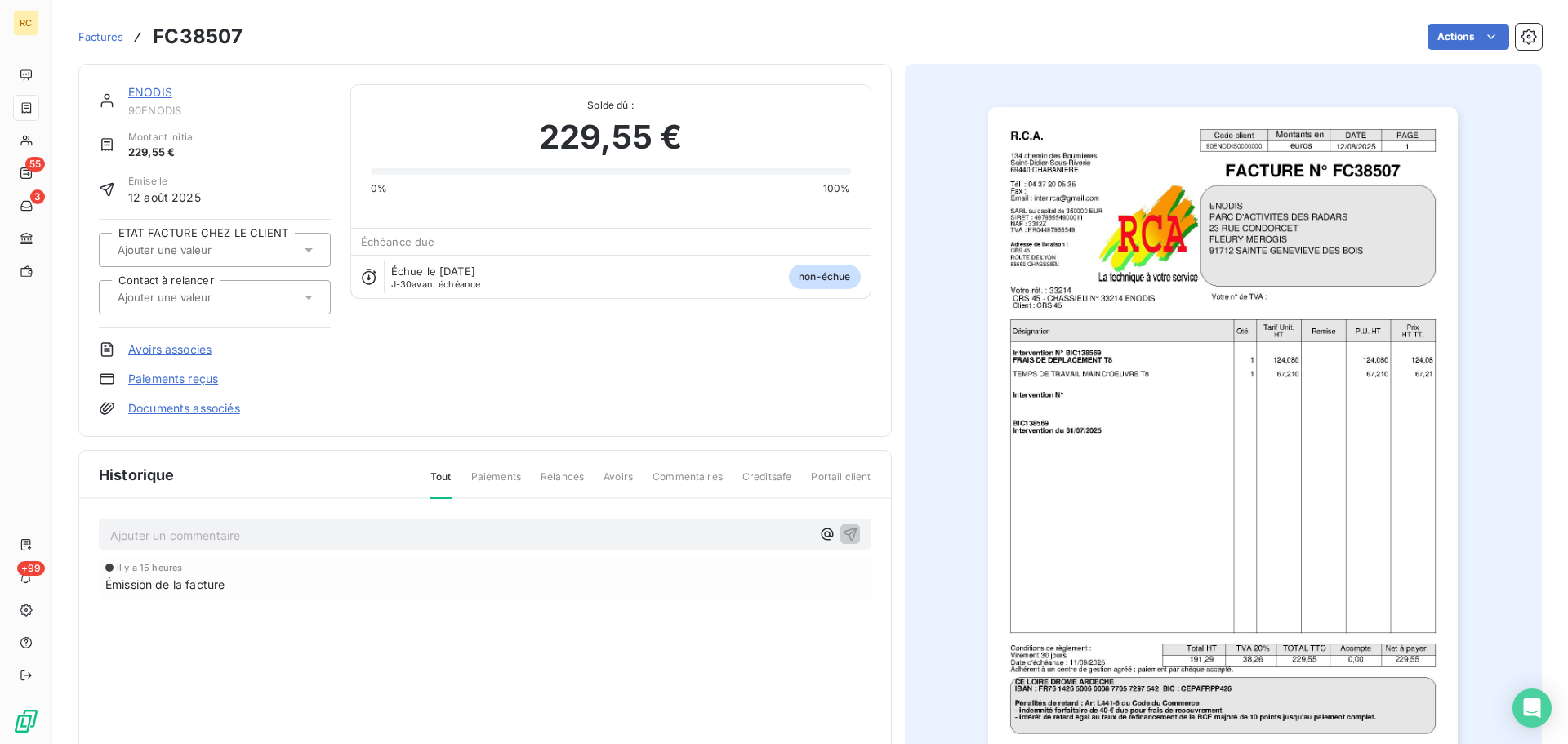
click at [216, 403] on link "Documents associés" at bounding box center [184, 409] width 112 height 16
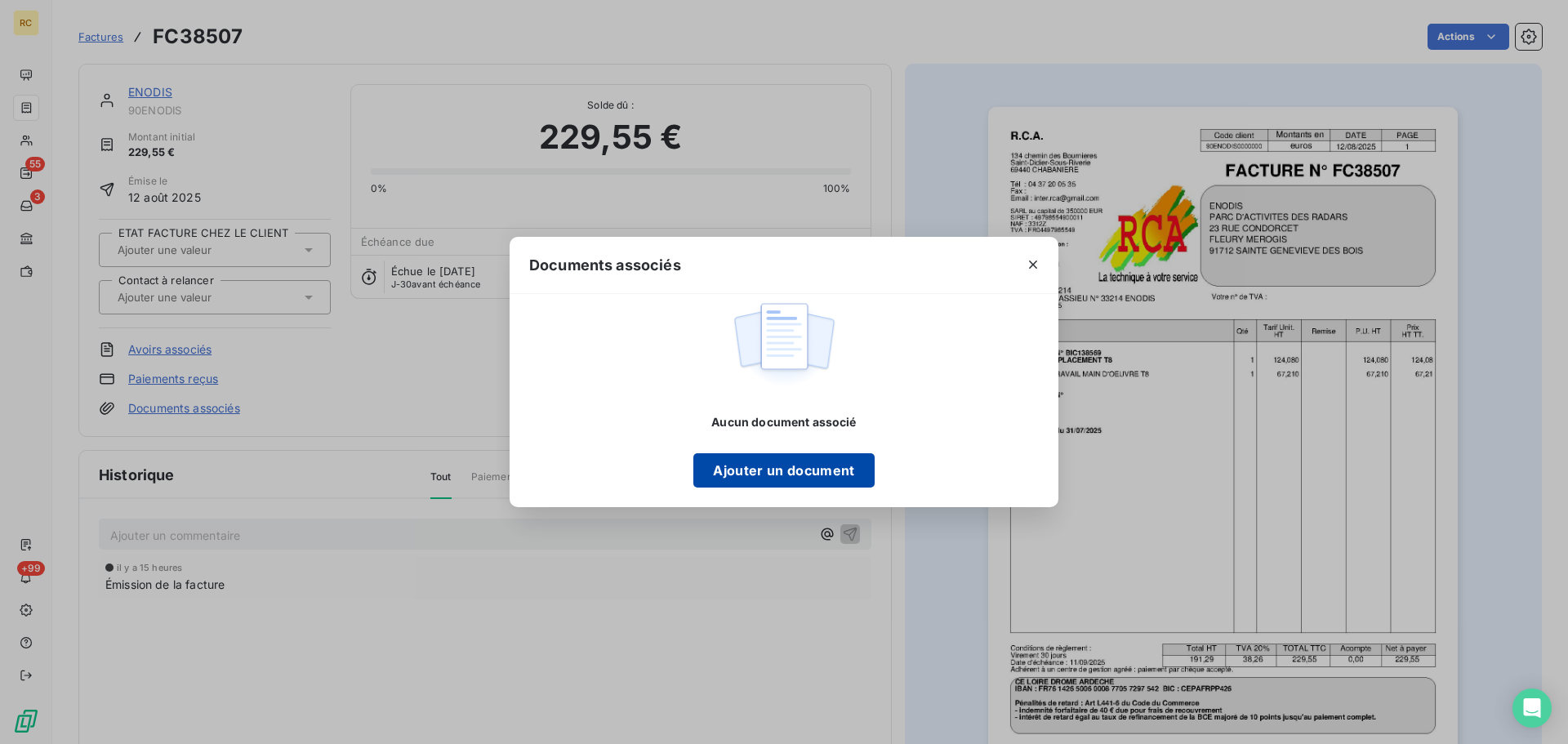
click at [811, 471] on button "Ajouter un document" at bounding box center [784, 470] width 181 height 34
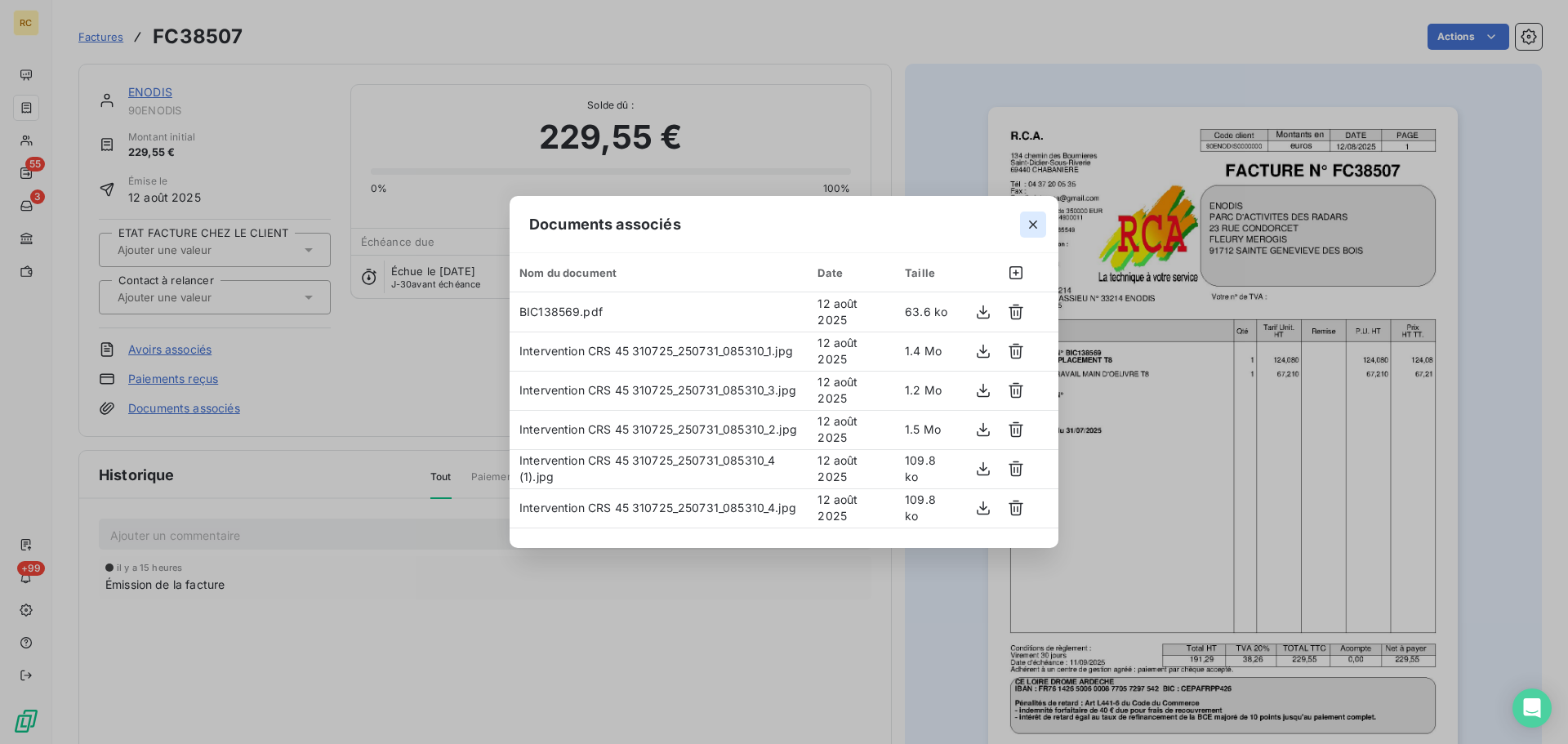
click at [1030, 225] on icon "button" at bounding box center [1033, 224] width 16 height 16
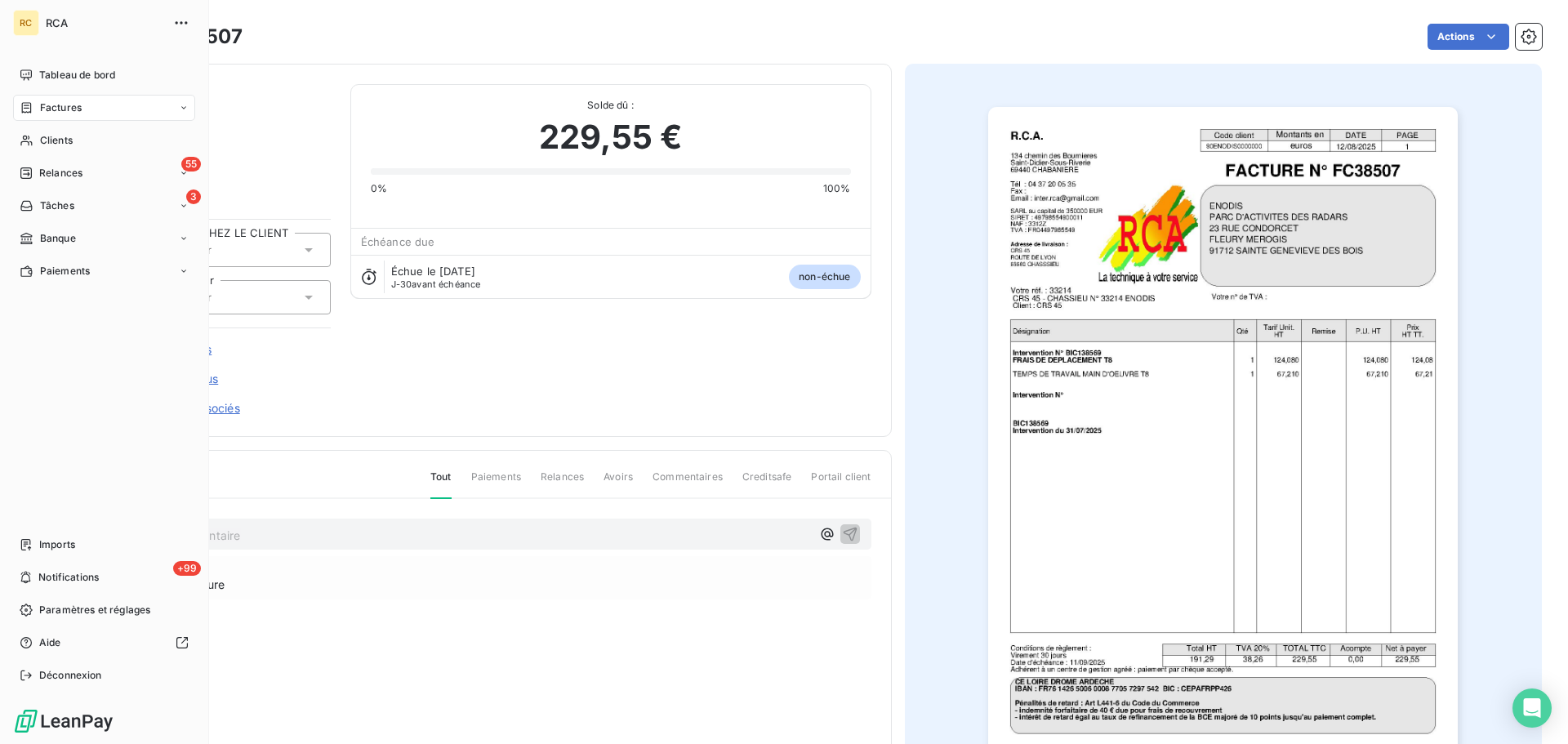
click at [46, 105] on span "Factures" at bounding box center [61, 108] width 42 height 14
